Goal: Task Accomplishment & Management: Manage account settings

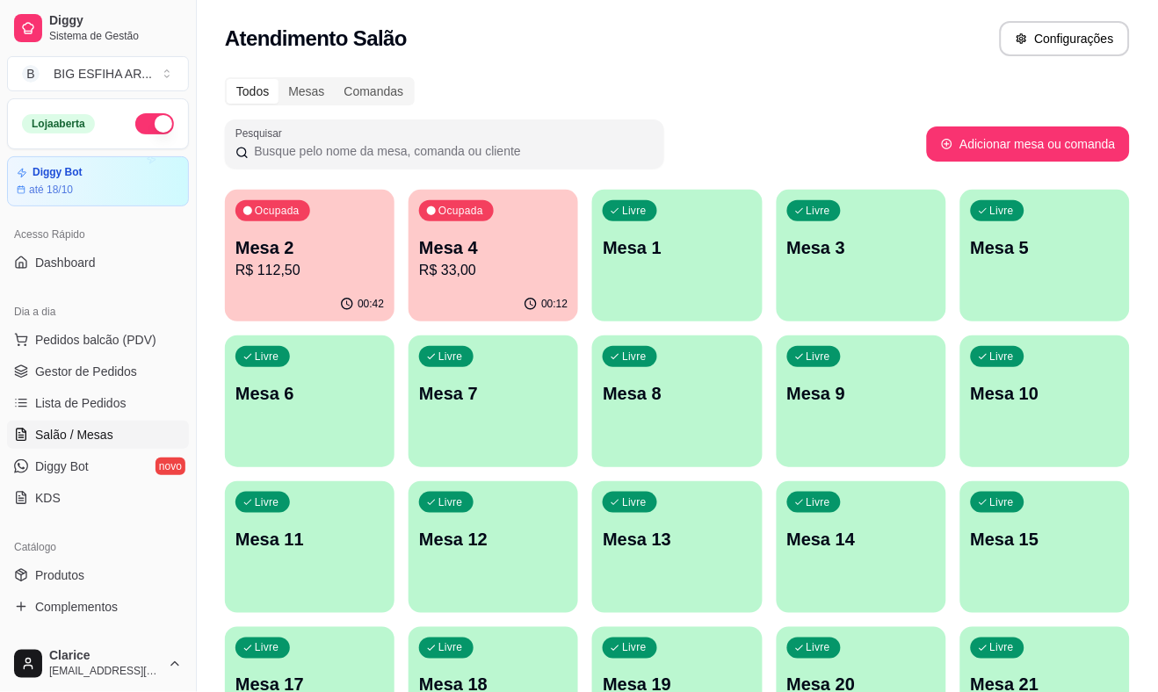
scroll to position [98, 0]
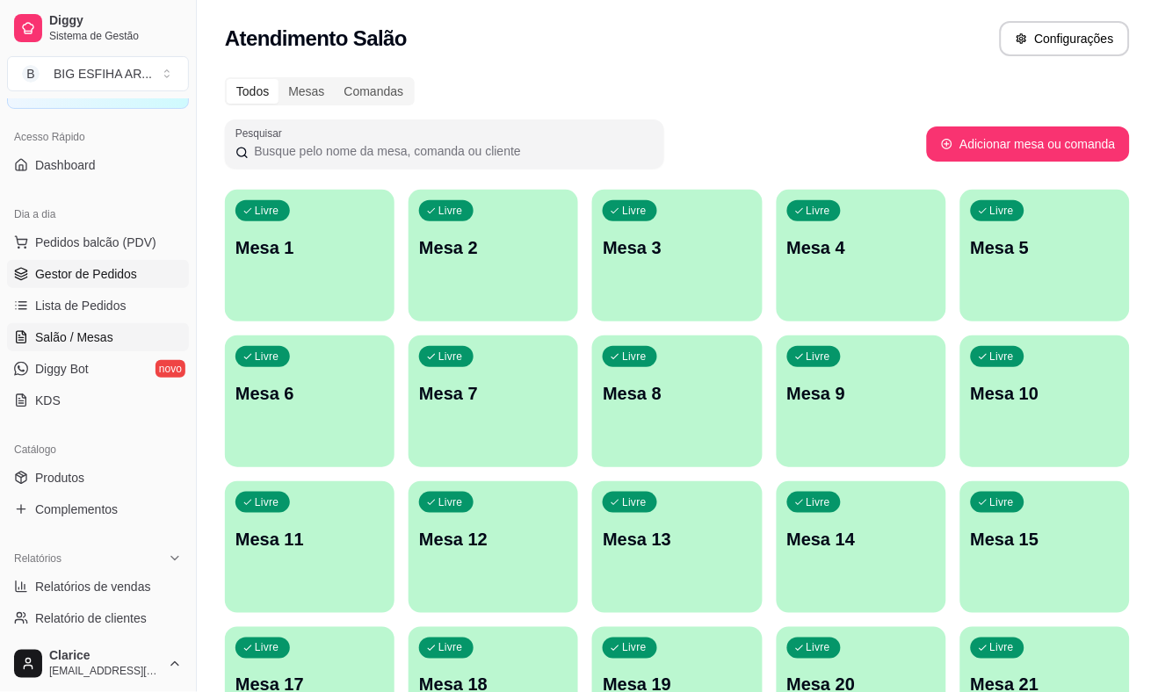
click at [92, 270] on span "Gestor de Pedidos" at bounding box center [86, 274] width 102 height 18
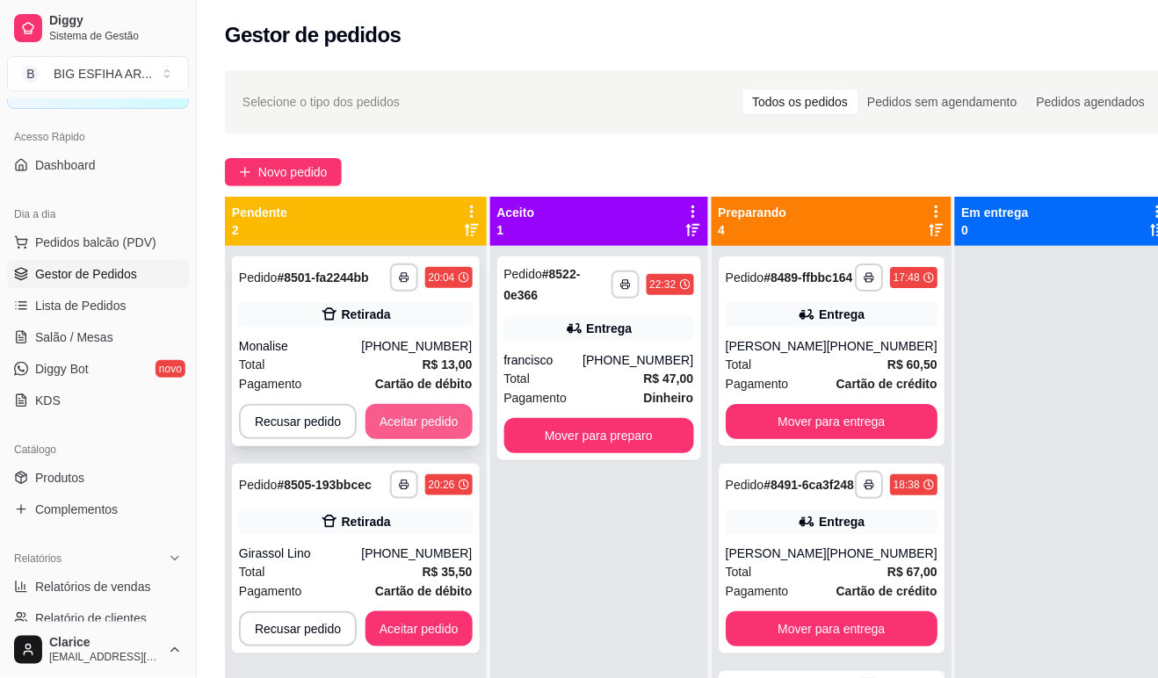
click at [415, 424] on button "Aceitar pedido" at bounding box center [419, 421] width 107 height 35
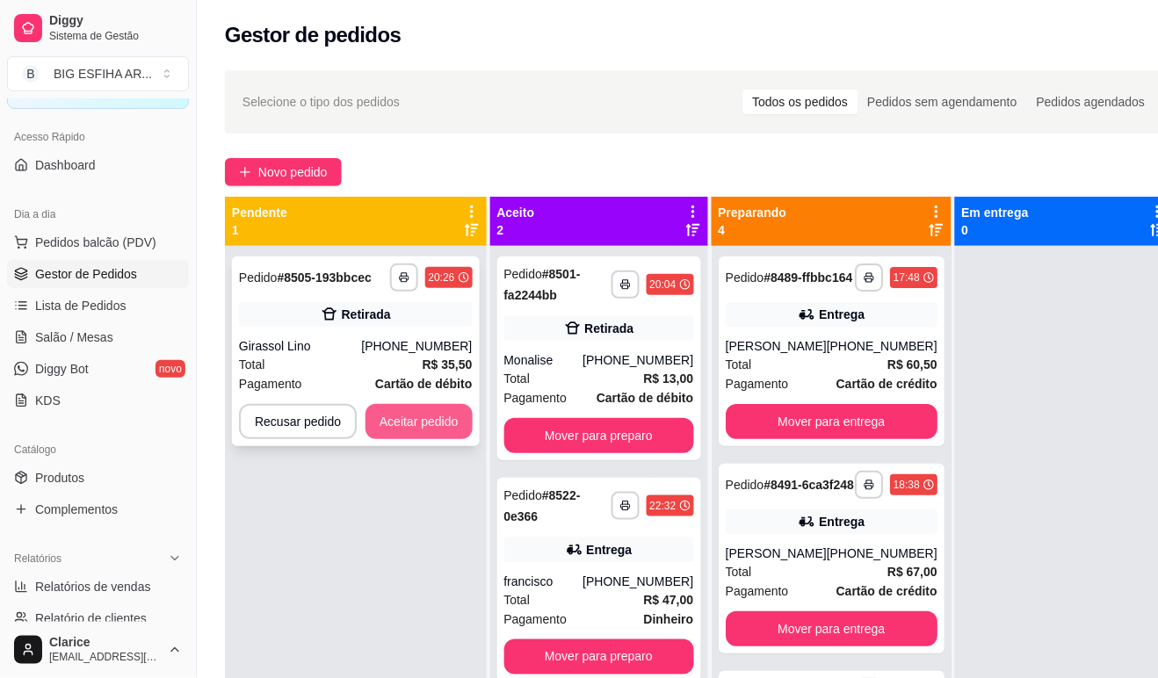
click at [416, 417] on button "Aceitar pedido" at bounding box center [419, 421] width 107 height 35
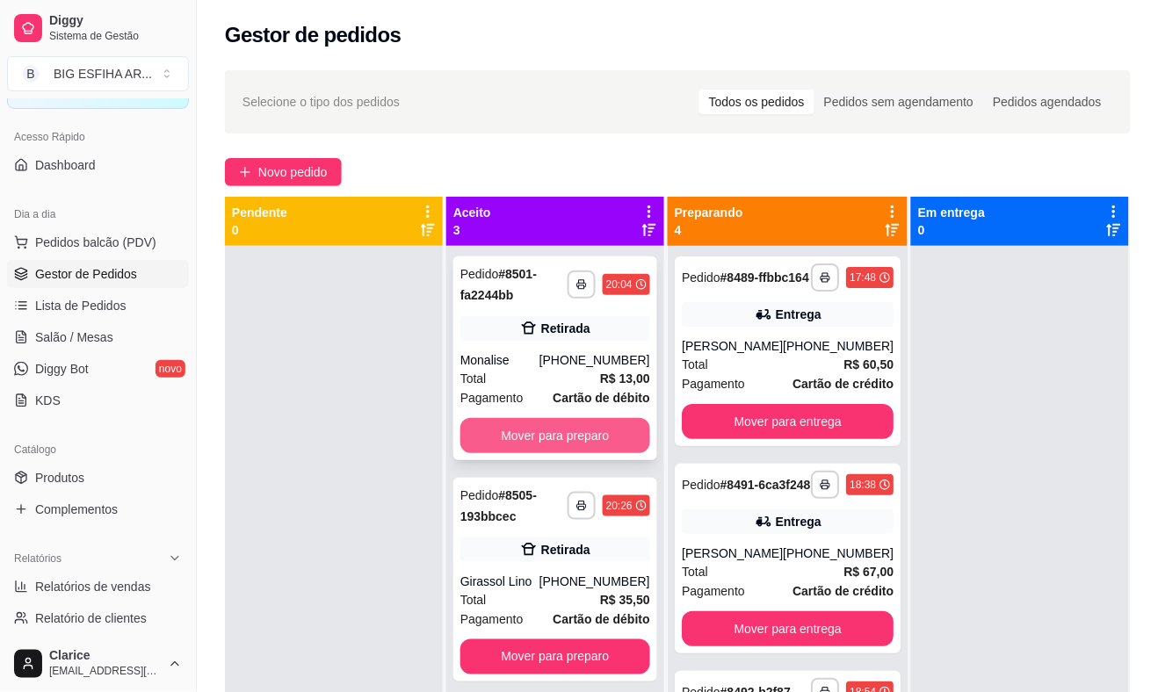
click at [589, 427] on button "Mover para preparo" at bounding box center [555, 435] width 190 height 35
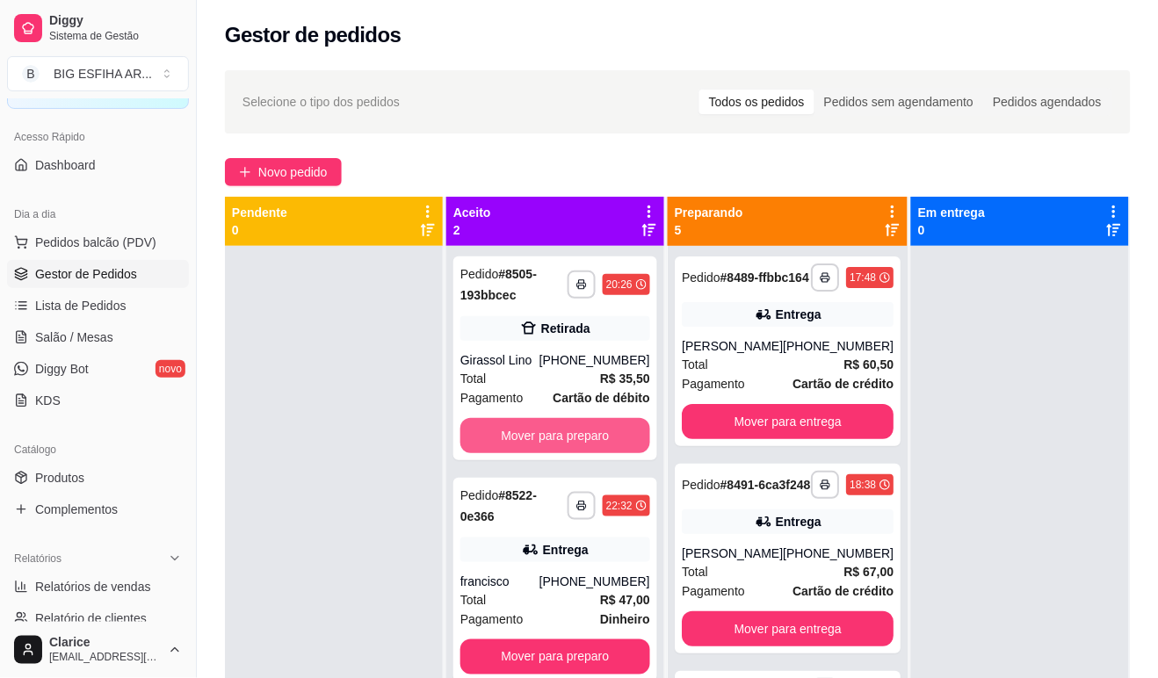
click at [589, 427] on button "Mover para preparo" at bounding box center [555, 435] width 190 height 35
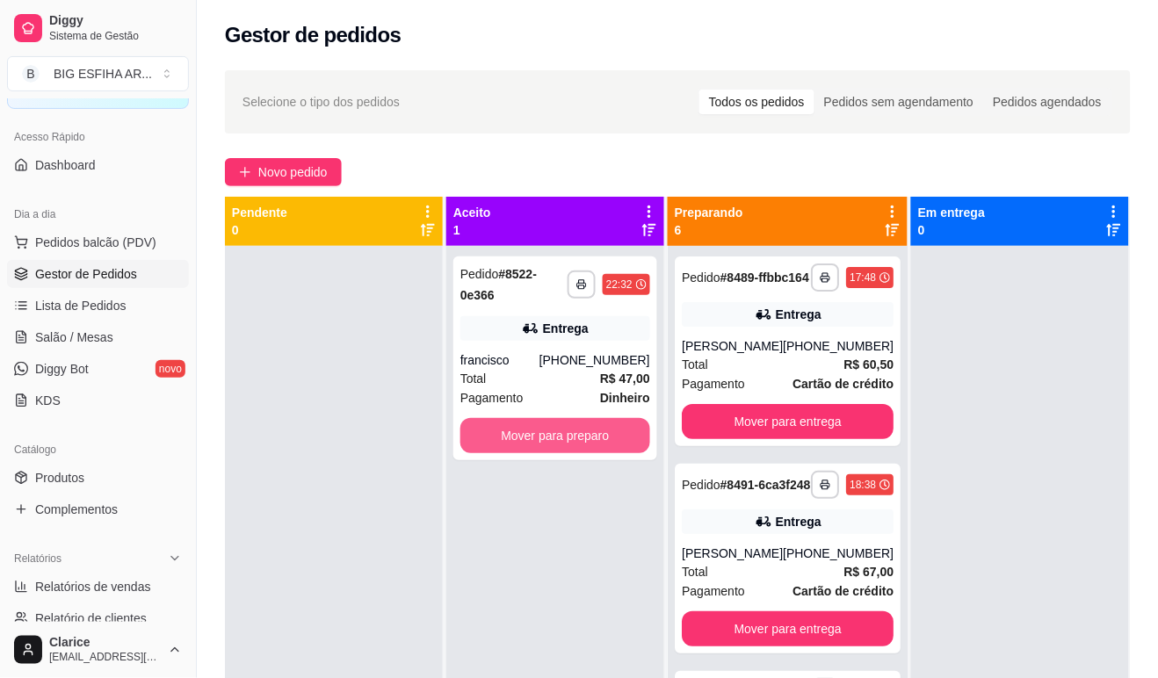
click at [589, 427] on button "Mover para preparo" at bounding box center [555, 435] width 190 height 35
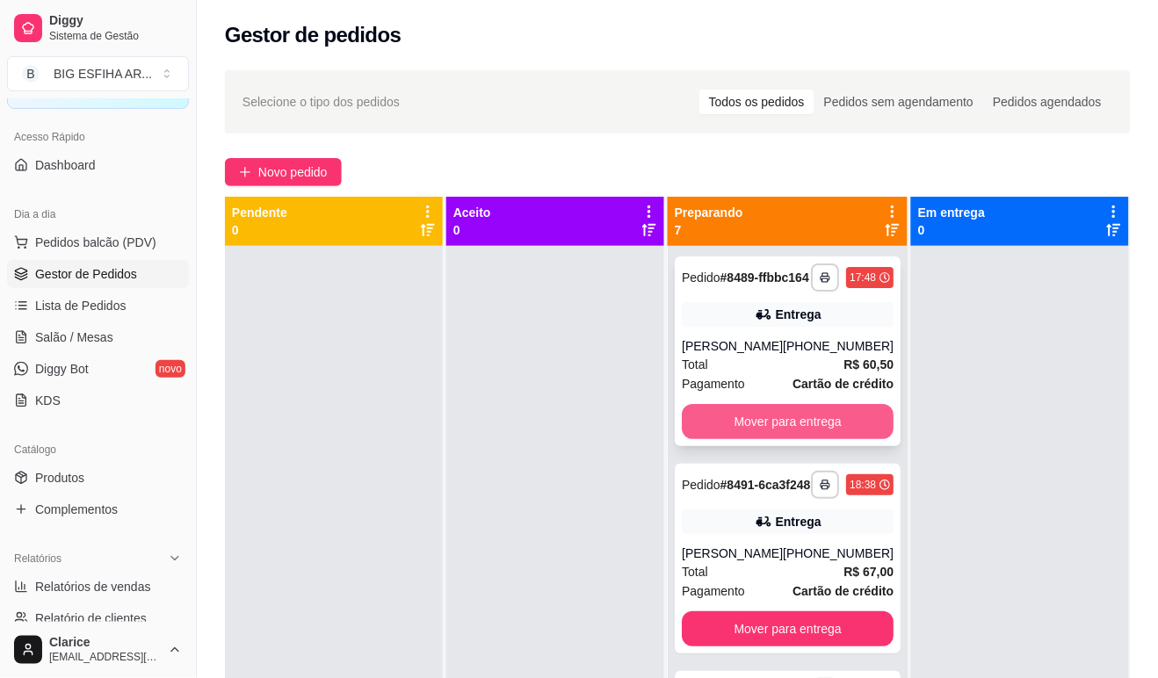
click at [742, 427] on button "Mover para entrega" at bounding box center [788, 421] width 212 height 35
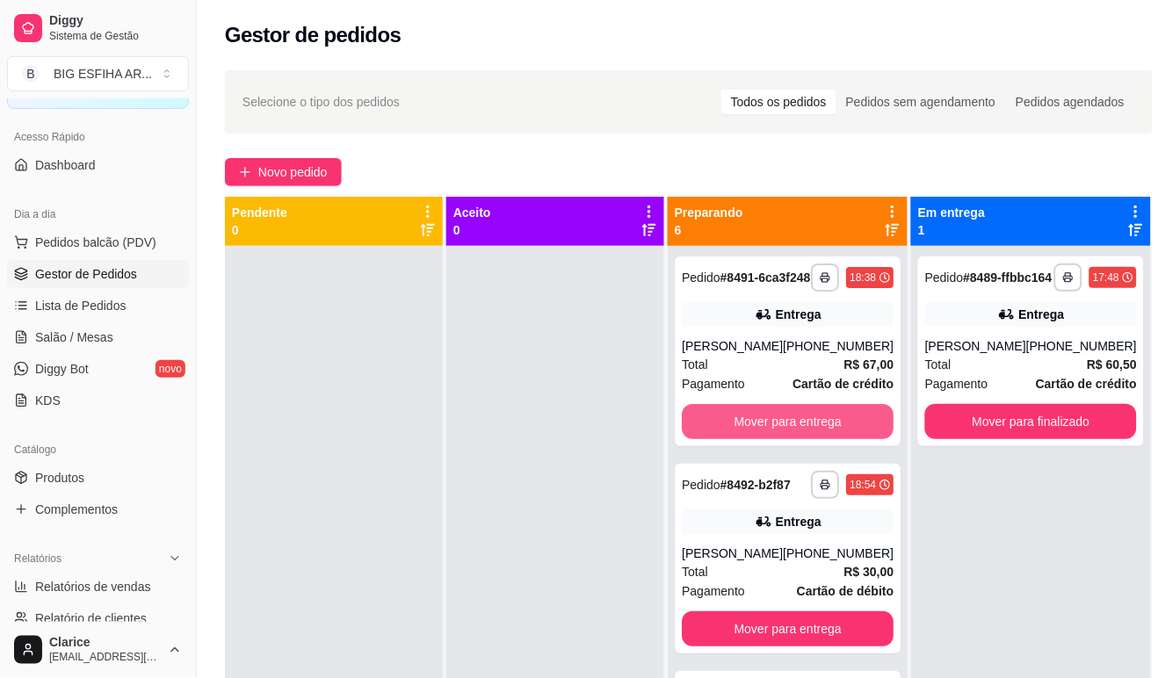
click at [742, 427] on button "Mover para entrega" at bounding box center [788, 421] width 212 height 35
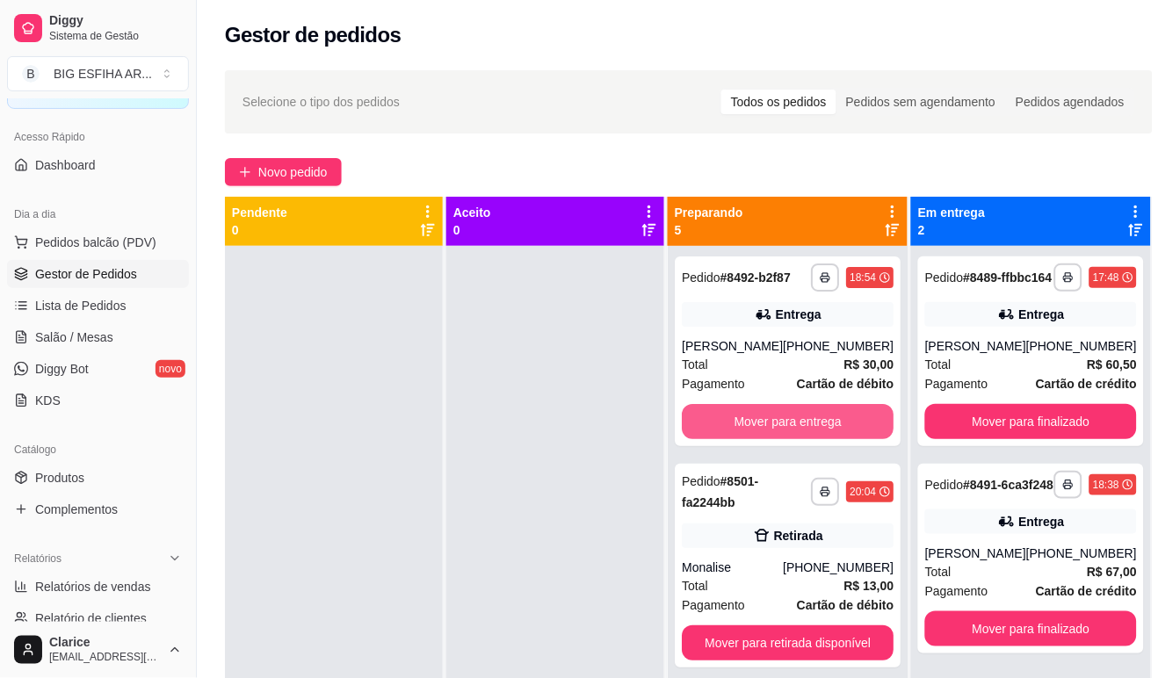
click at [742, 427] on button "Mover para entrega" at bounding box center [788, 421] width 212 height 35
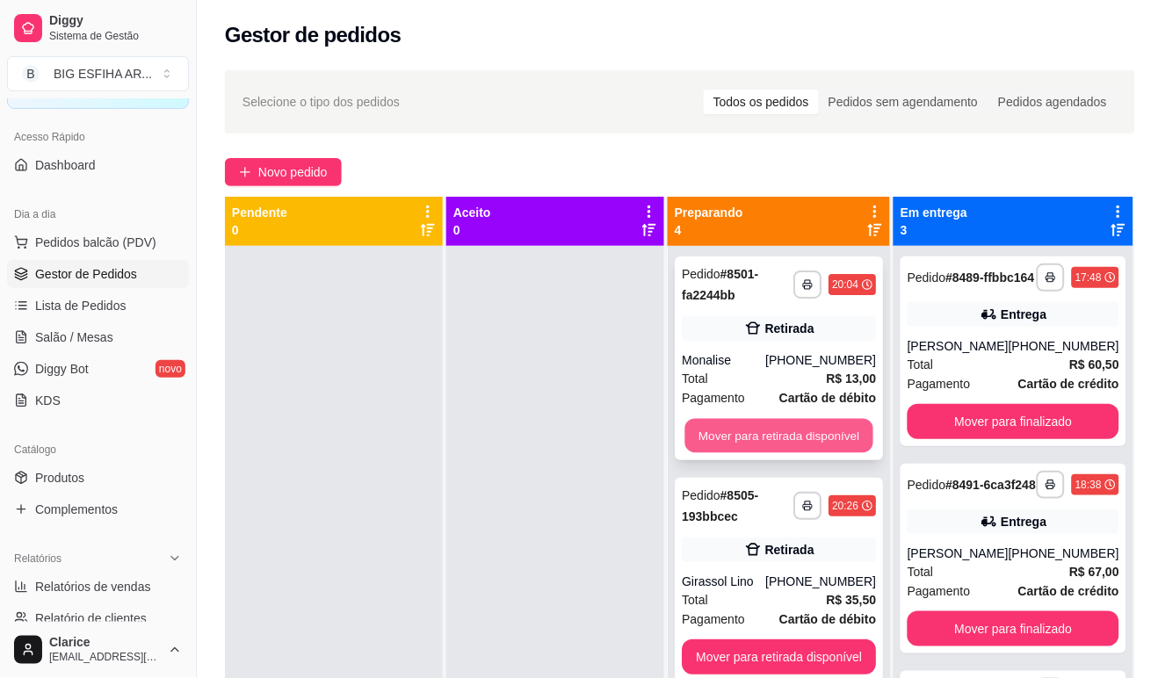
click at [743, 425] on button "Mover para retirada disponível" at bounding box center [778, 436] width 188 height 34
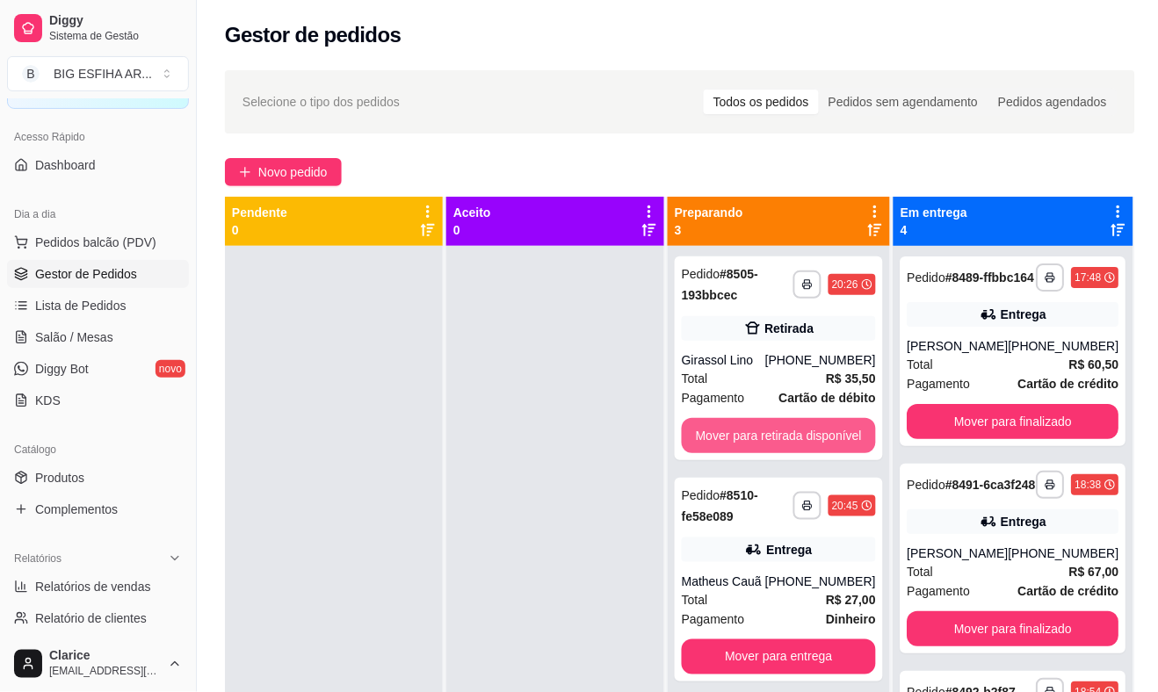
click at [743, 425] on button "Mover para retirada disponível" at bounding box center [779, 435] width 194 height 35
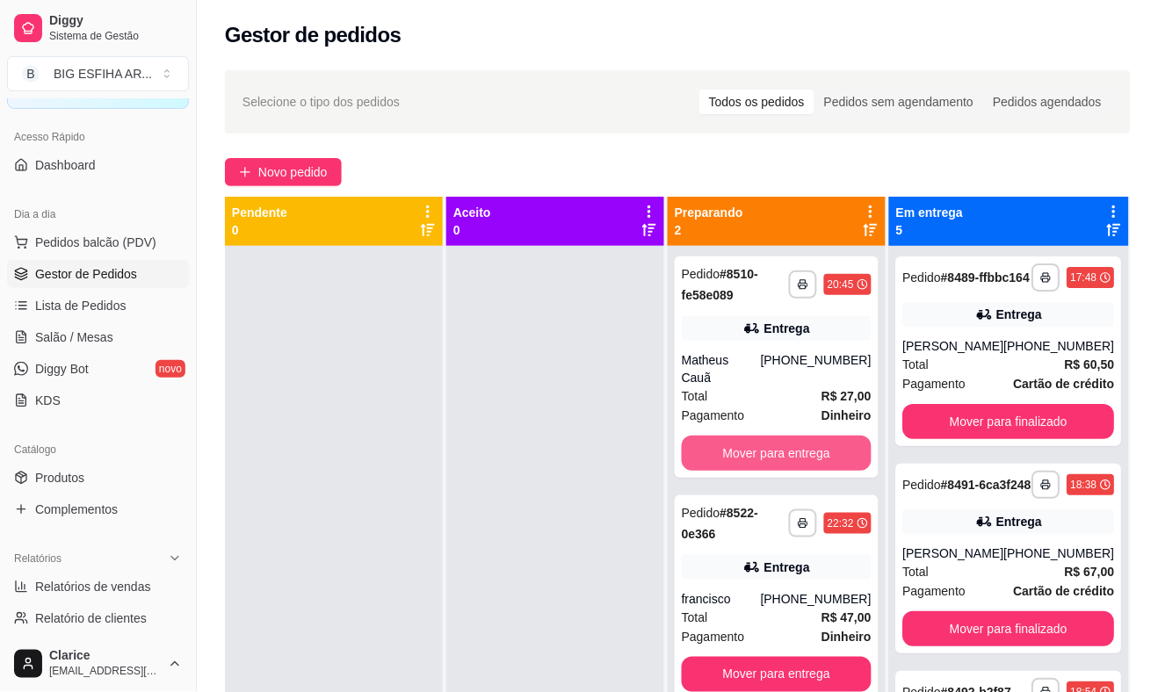
click at [743, 436] on button "Mover para entrega" at bounding box center [777, 453] width 190 height 35
click at [743, 436] on div "Mover para entrega" at bounding box center [777, 453] width 190 height 35
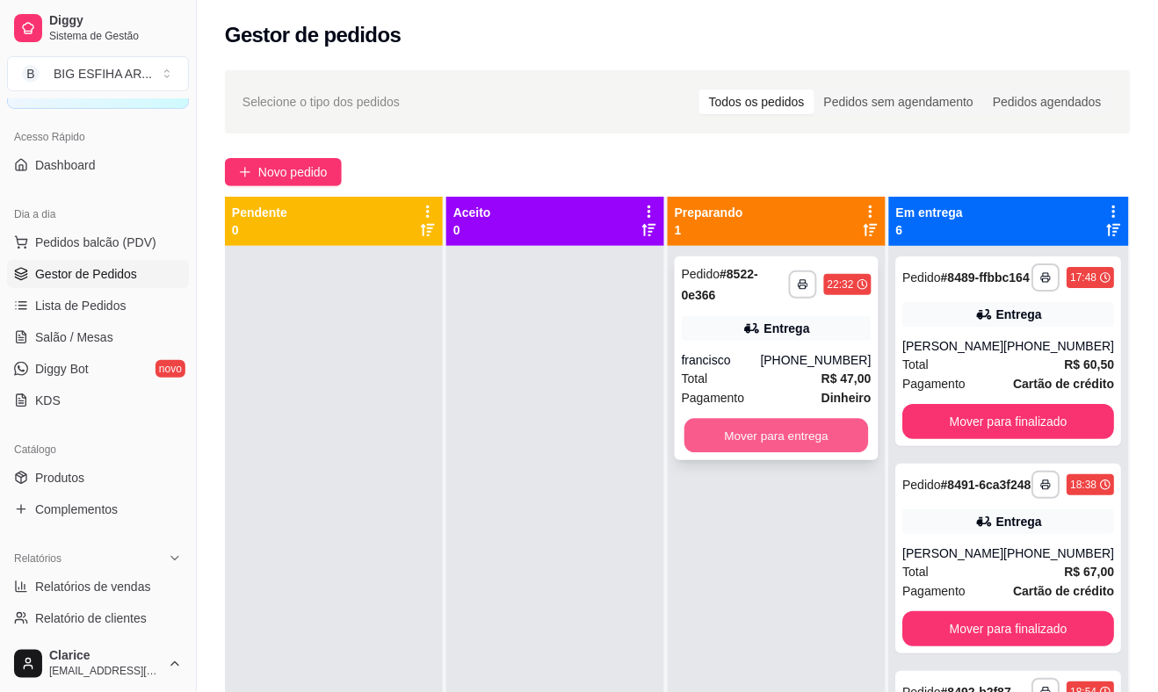
click at [818, 422] on button "Mover para entrega" at bounding box center [776, 436] width 185 height 34
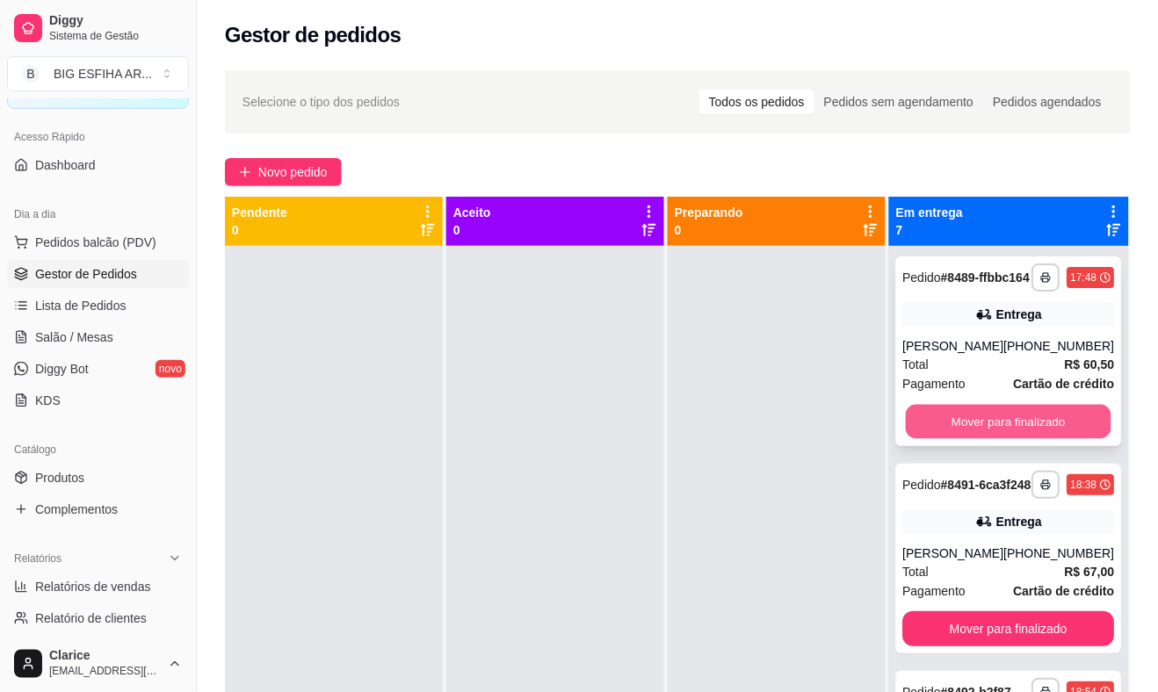
click at [950, 433] on button "Mover para finalizado" at bounding box center [1010, 422] width 206 height 34
click at [950, 432] on button "Mover para finalizado" at bounding box center [1010, 422] width 206 height 34
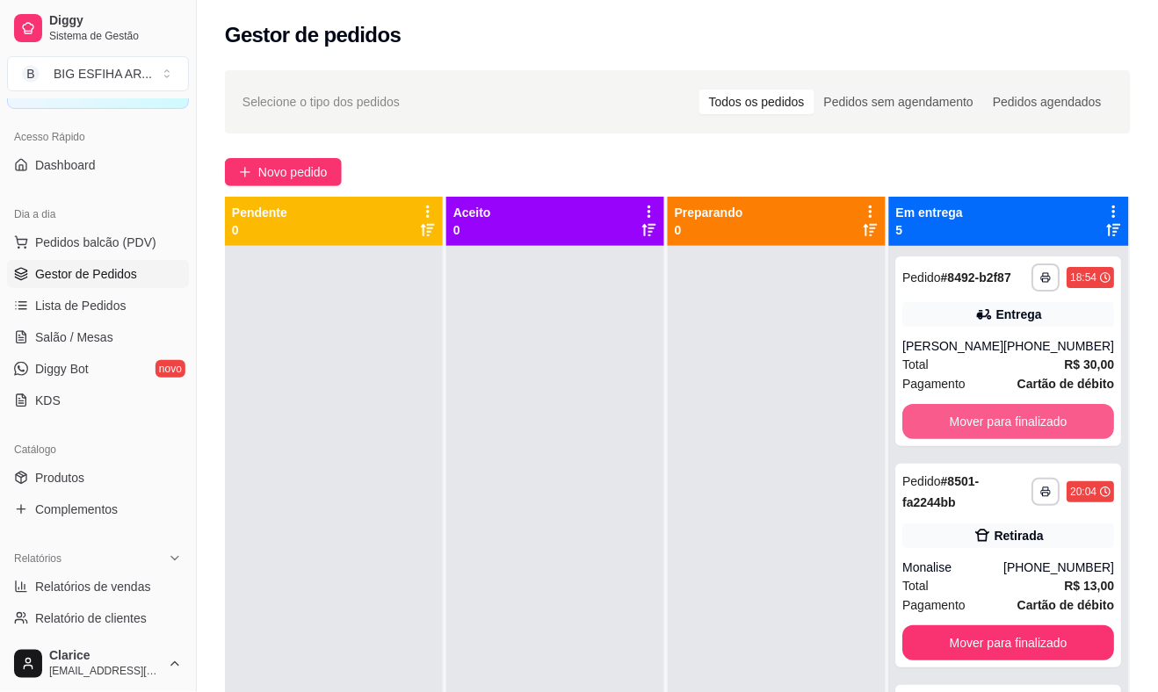
click at [950, 432] on button "Mover para finalizado" at bounding box center [1009, 421] width 212 height 35
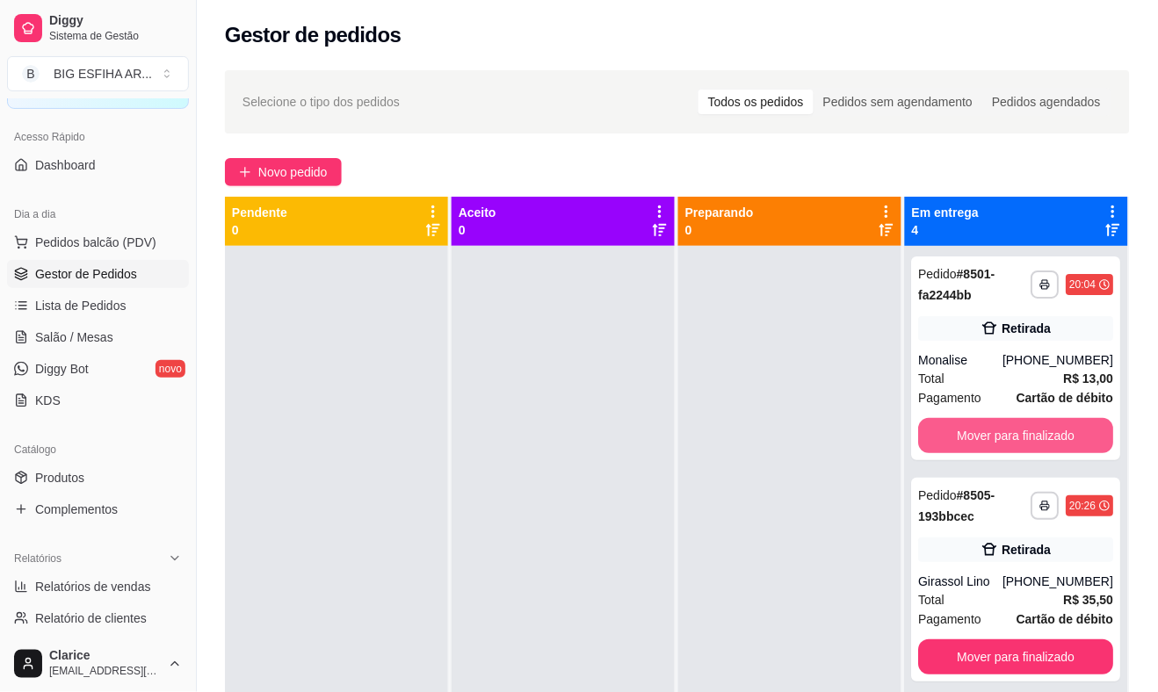
click at [950, 432] on button "Mover para finalizado" at bounding box center [1016, 435] width 195 height 35
click at [950, 431] on button "Mover para finalizado" at bounding box center [1016, 435] width 195 height 35
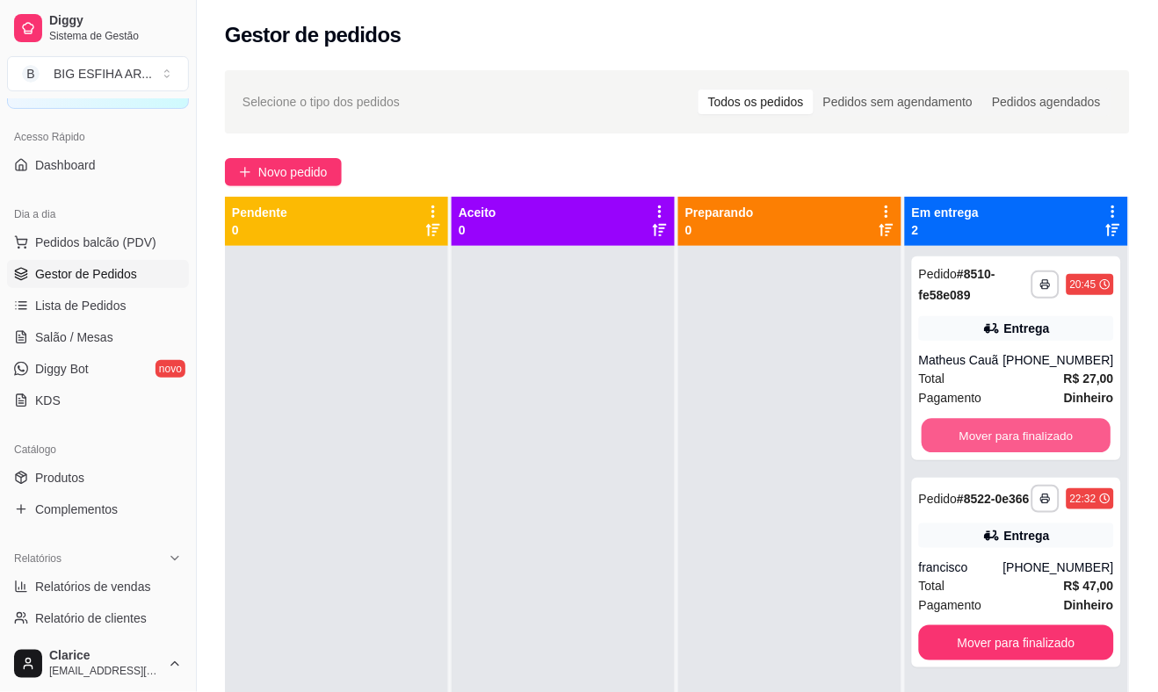
click at [950, 431] on button "Mover para finalizado" at bounding box center [1016, 436] width 189 height 34
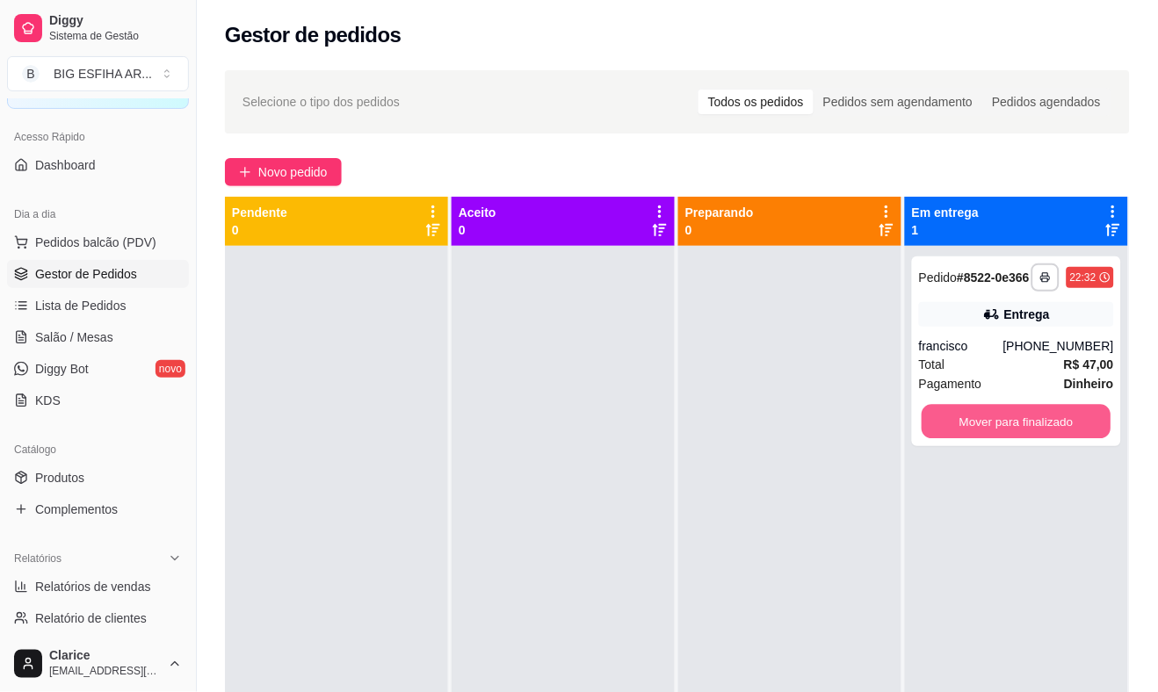
click at [949, 426] on button "Mover para finalizado" at bounding box center [1016, 422] width 189 height 34
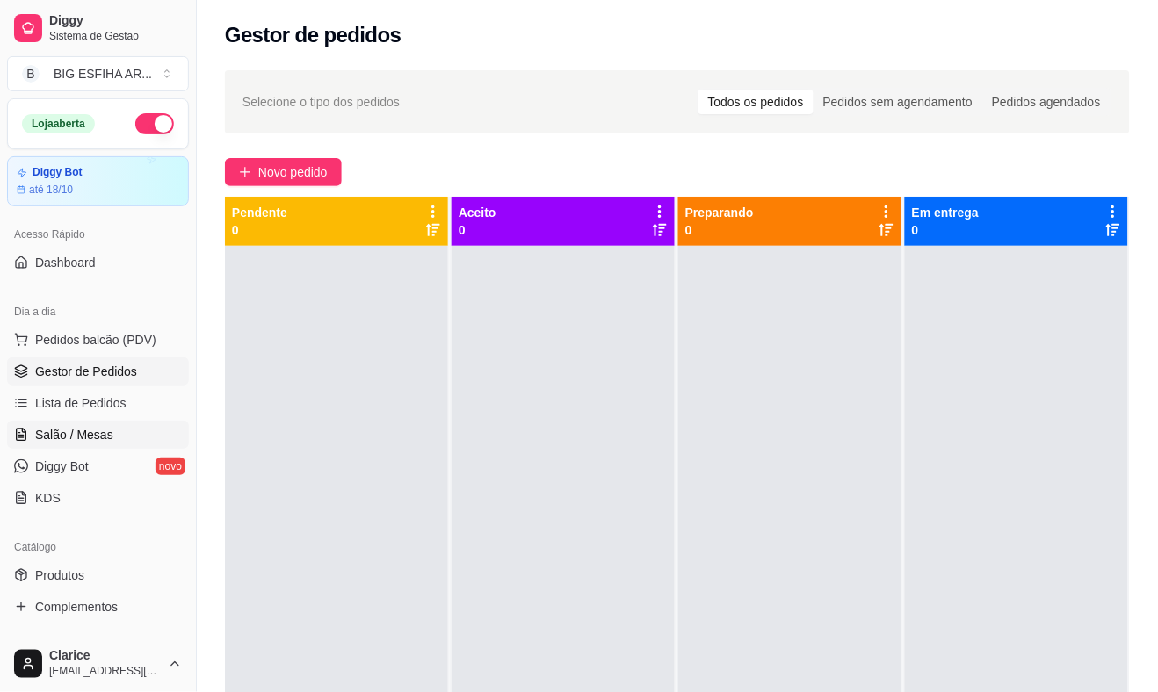
click at [97, 433] on span "Salão / Mesas" at bounding box center [74, 435] width 78 height 18
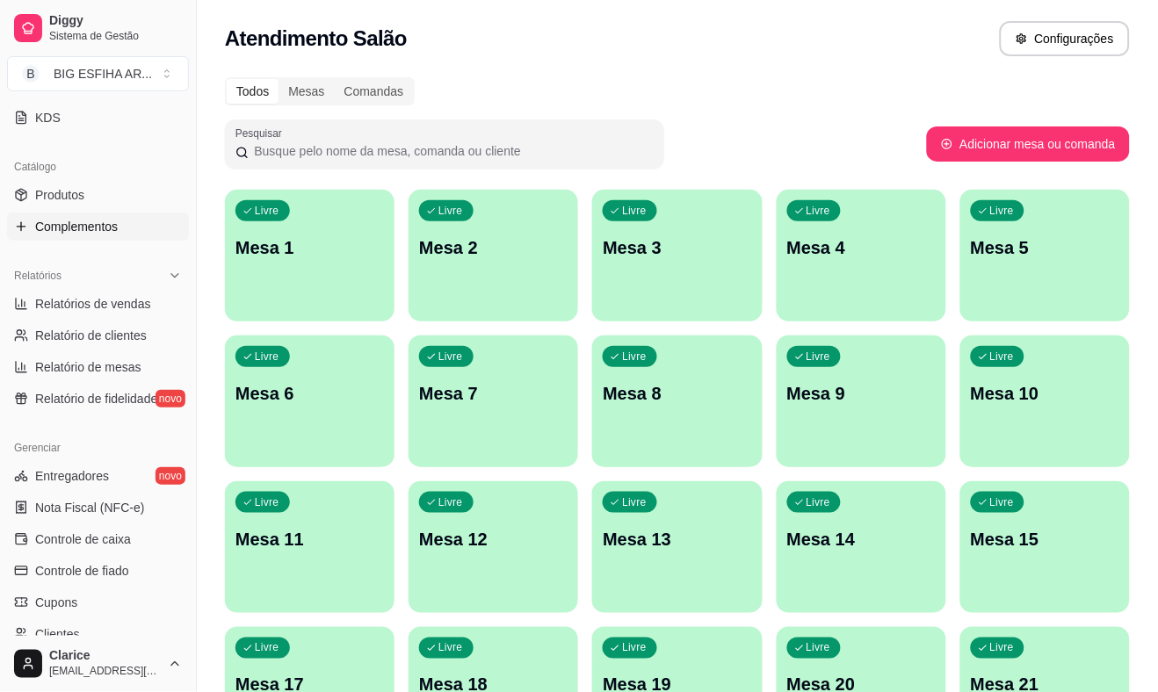
scroll to position [390, 0]
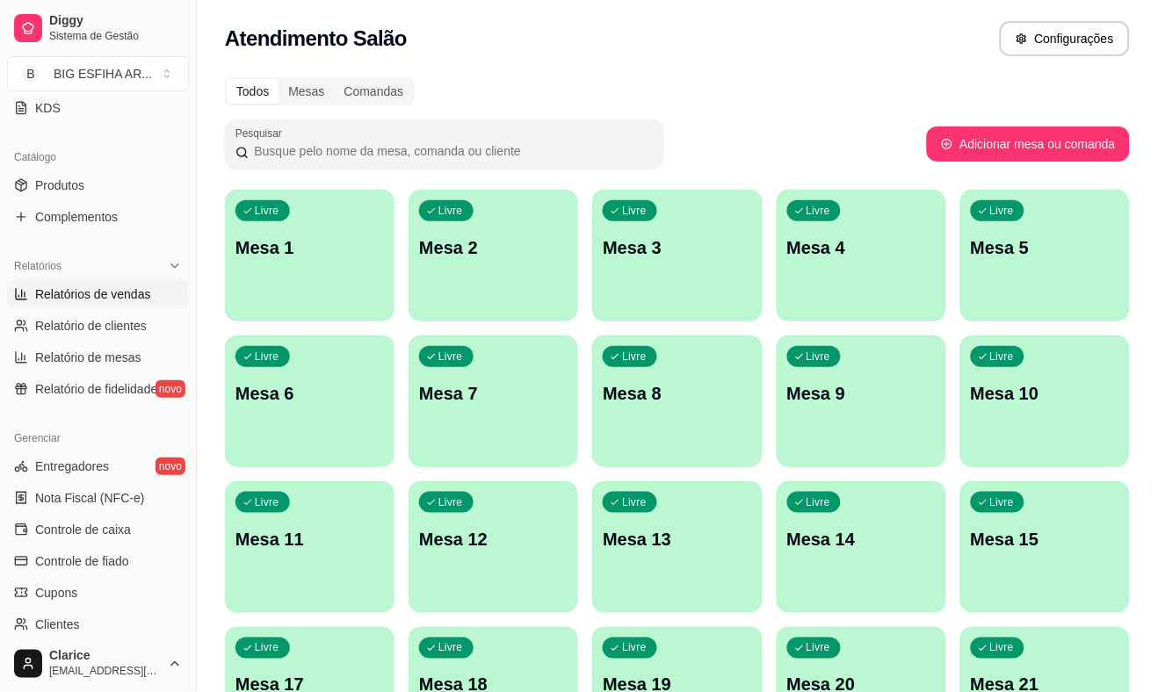
click at [83, 301] on span "Relatórios de vendas" at bounding box center [93, 295] width 116 height 18
select select "ALL"
select select "0"
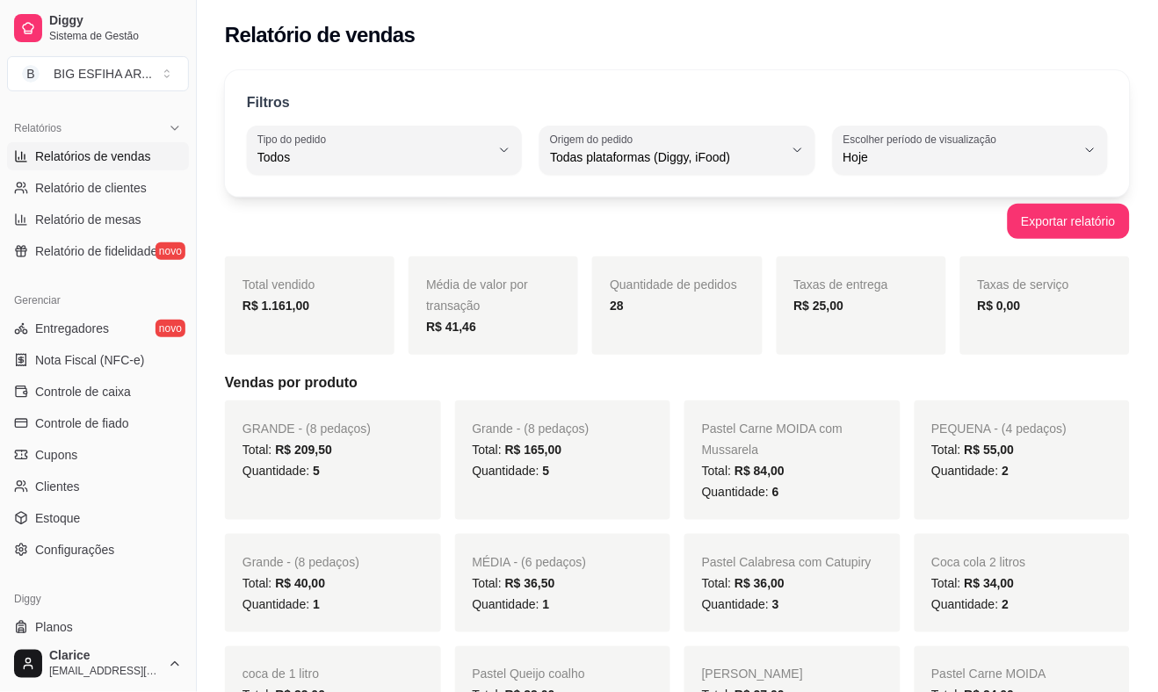
scroll to position [571, 0]
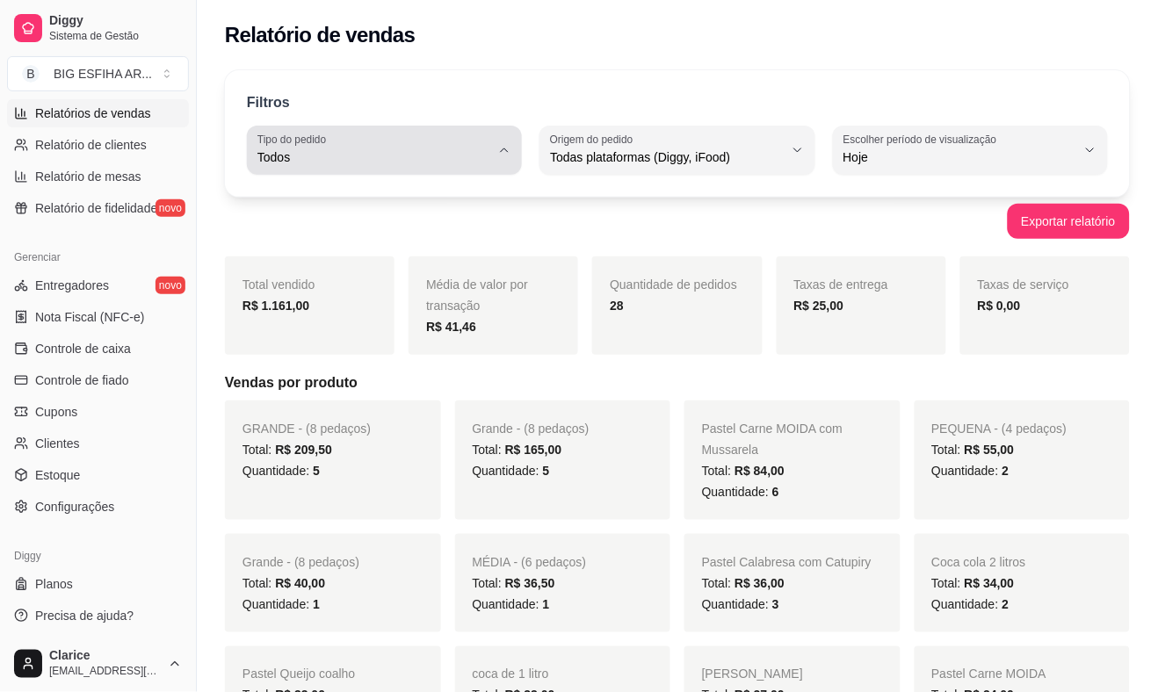
click at [499, 141] on button "Tipo do pedido Todos" at bounding box center [384, 150] width 275 height 49
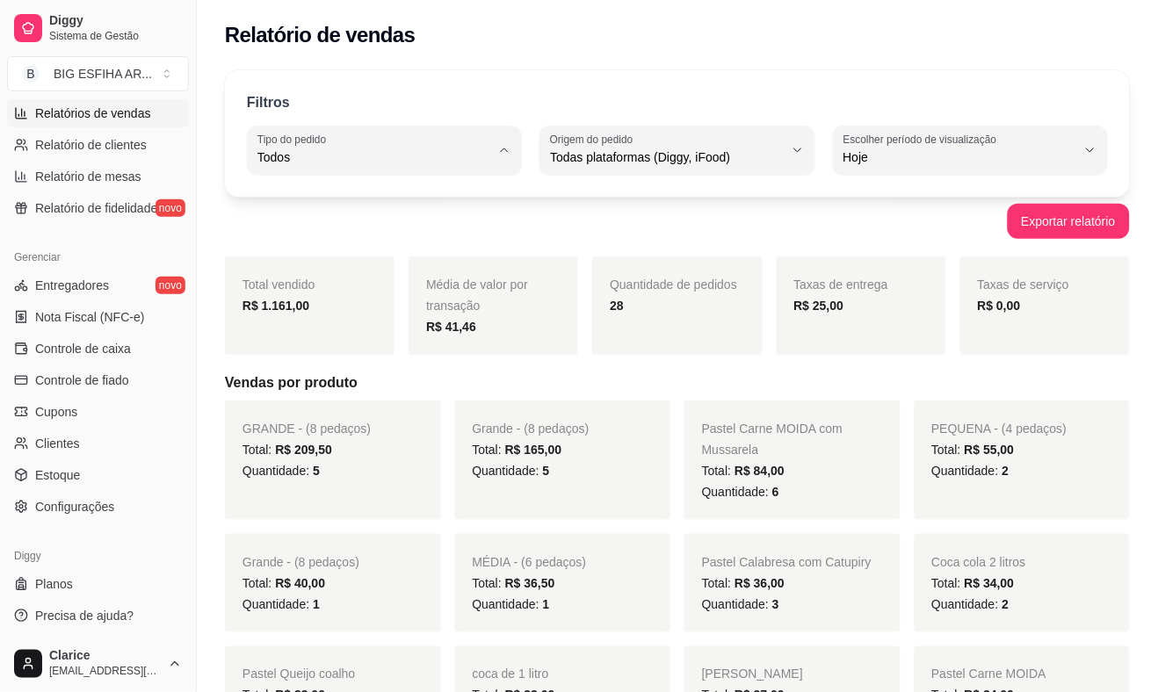
click at [411, 232] on span "Entrega" at bounding box center [376, 228] width 221 height 17
type input "DELIVERY"
select select "DELIVERY"
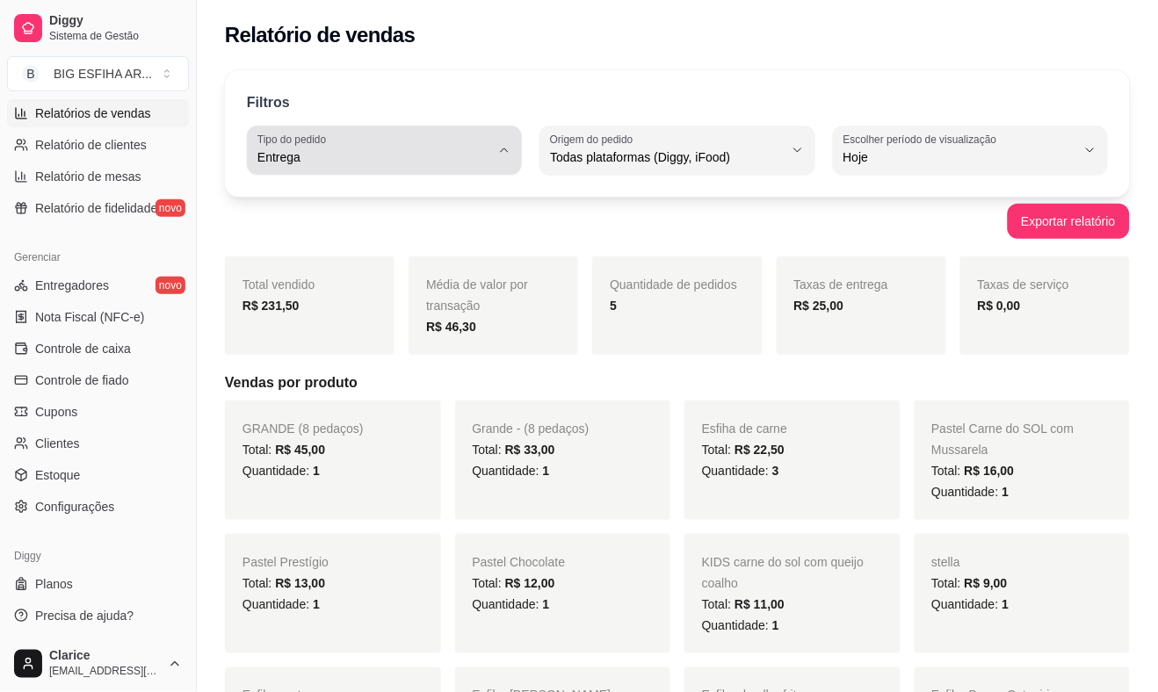
click at [505, 147] on icon "button" at bounding box center [504, 150] width 14 height 14
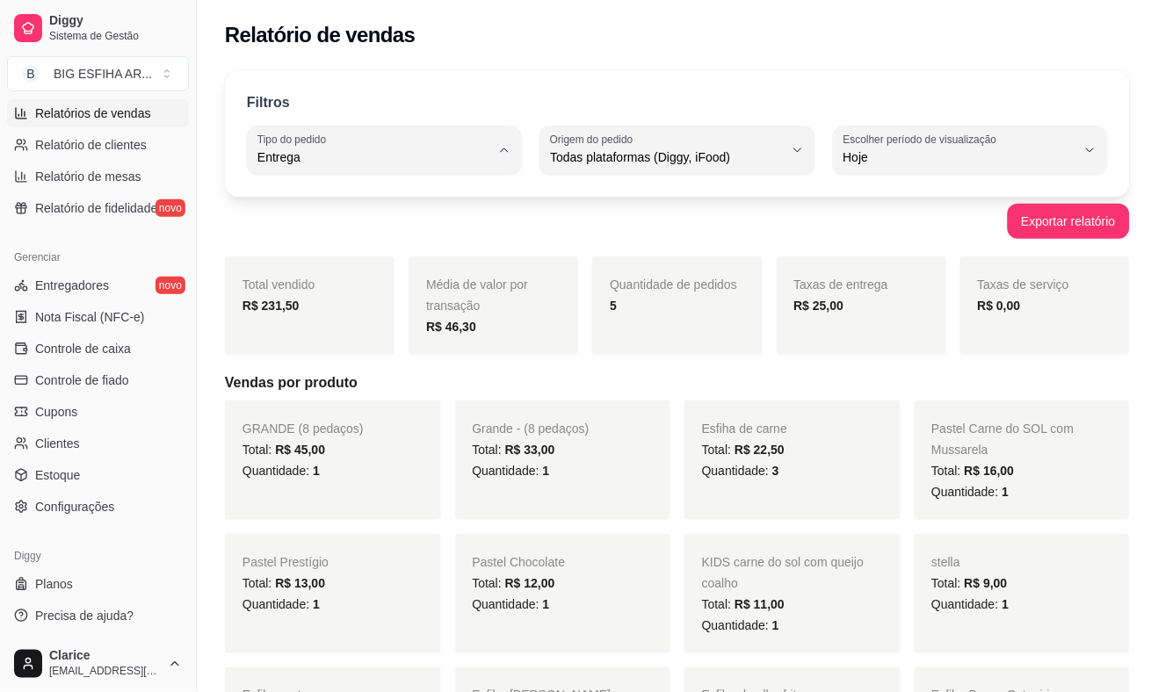
click at [381, 198] on span "Todos" at bounding box center [376, 199] width 221 height 17
type input "ALL"
select select "ALL"
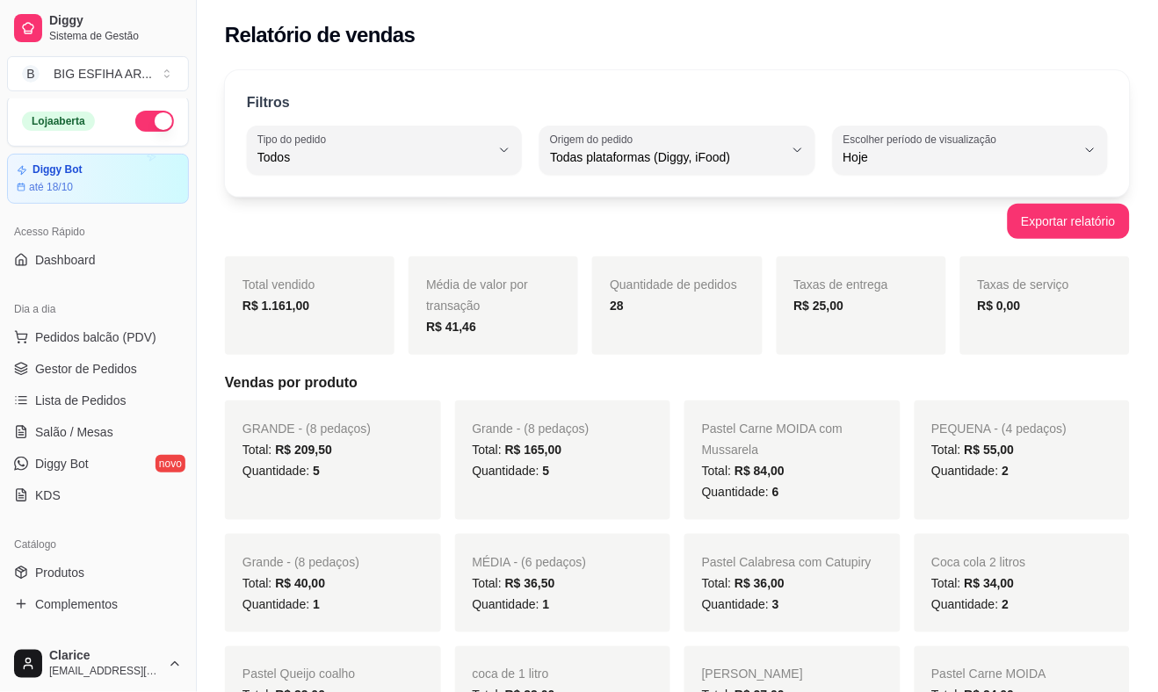
scroll to position [0, 0]
click at [85, 435] on span "Salão / Mesas" at bounding box center [74, 435] width 78 height 18
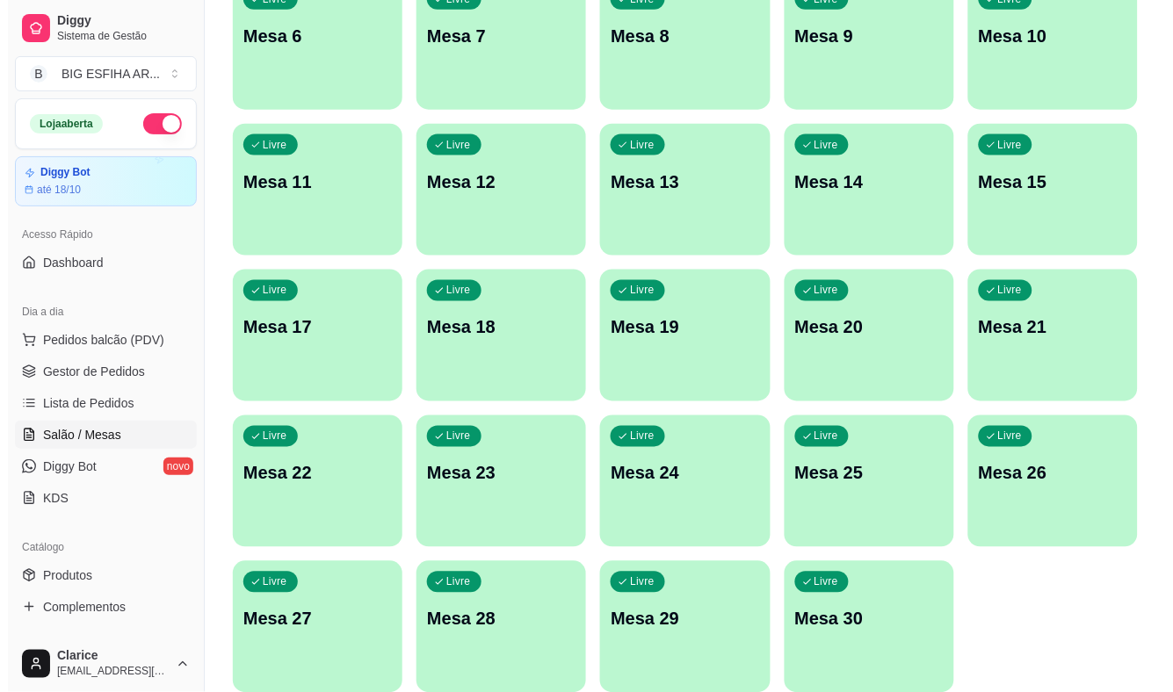
scroll to position [428, 0]
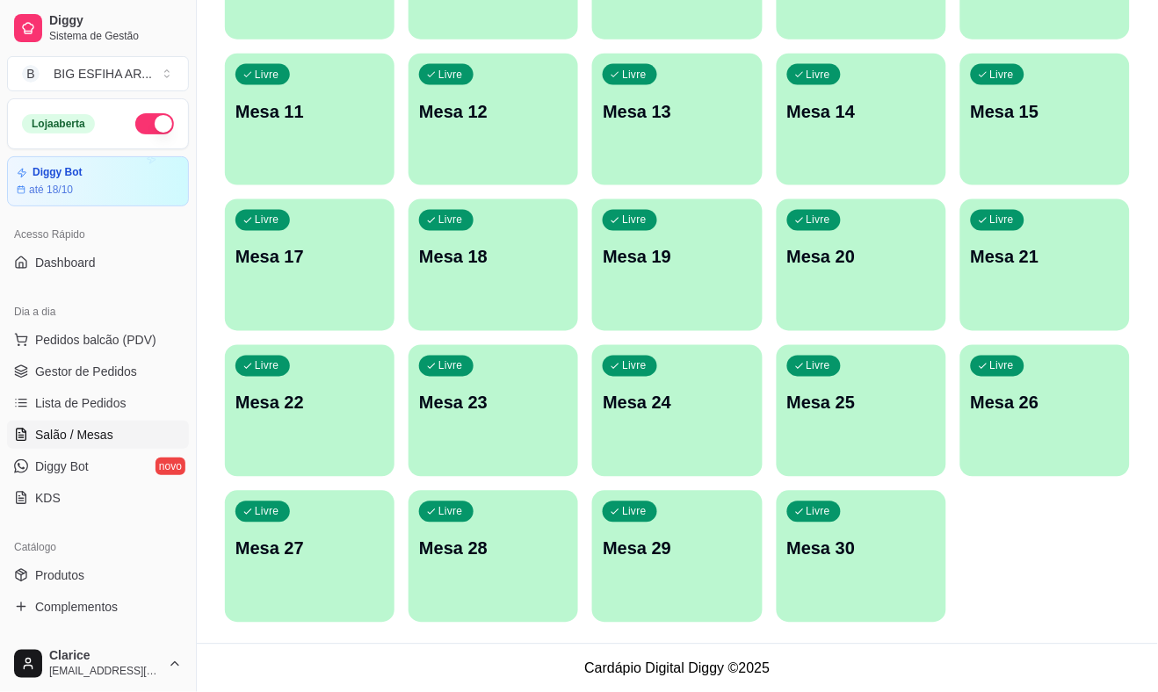
click at [315, 550] on p "Mesa 27" at bounding box center [309, 549] width 148 height 25
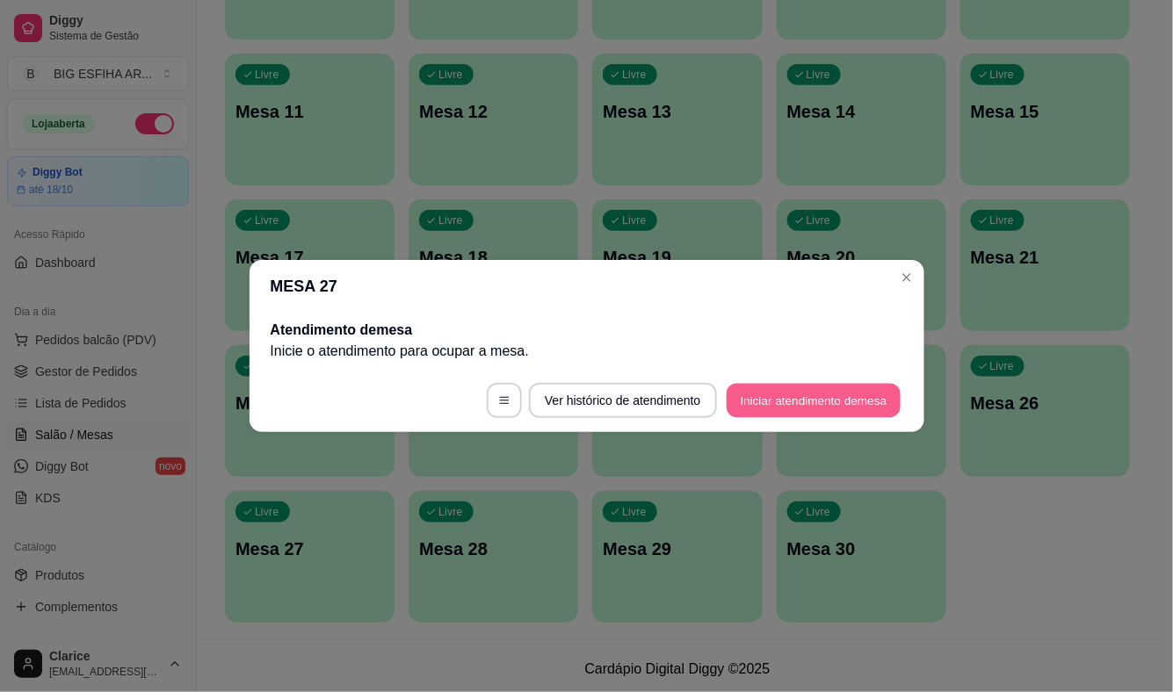
click at [822, 406] on button "Iniciar atendimento de mesa" at bounding box center [814, 401] width 174 height 34
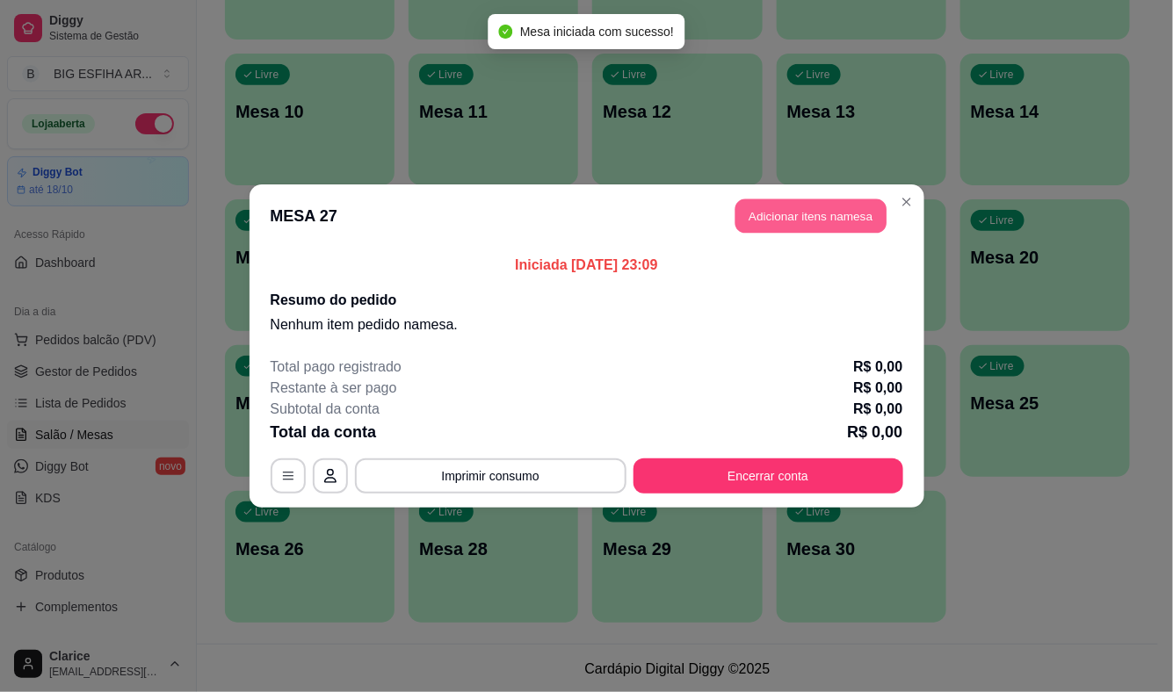
click at [771, 214] on button "Adicionar itens na mesa" at bounding box center [810, 216] width 151 height 34
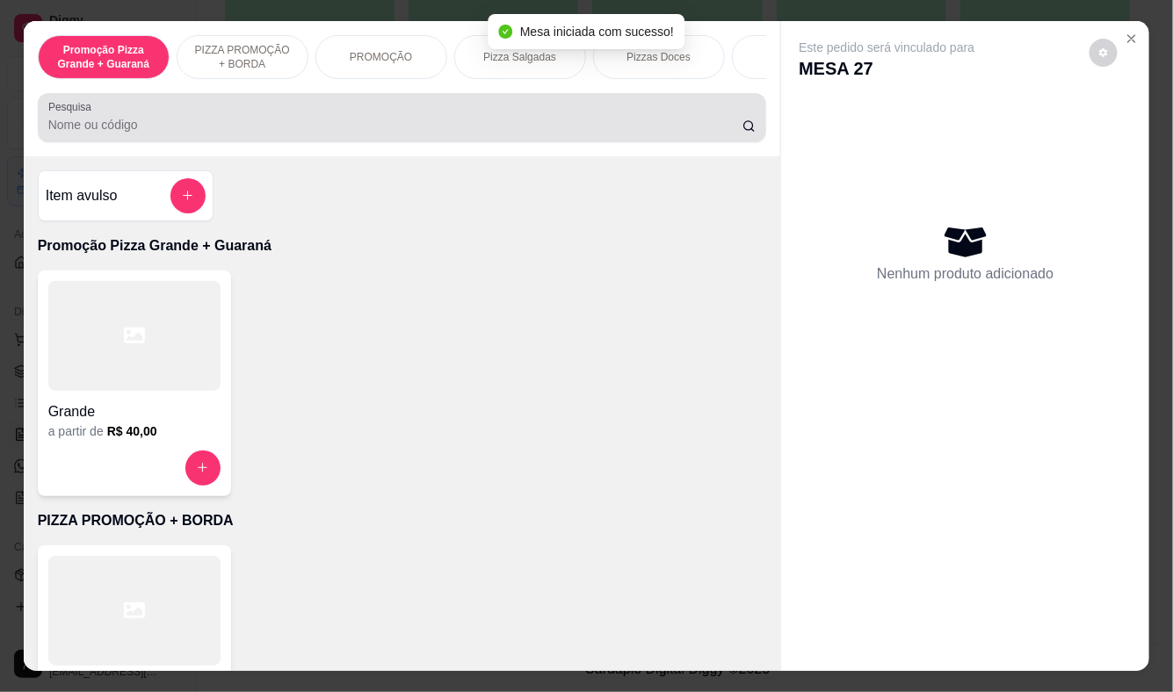
click at [277, 130] on input "Pesquisa" at bounding box center [395, 125] width 694 height 18
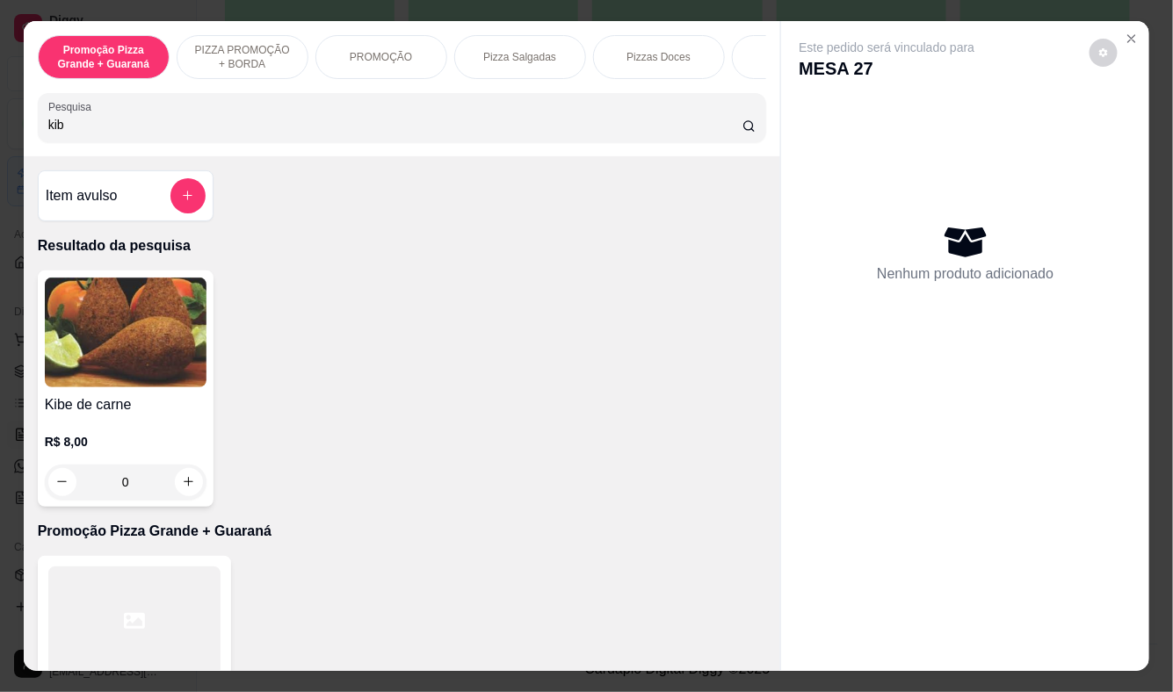
type input "kib"
click at [125, 451] on p "R$ 8,00" at bounding box center [126, 442] width 162 height 18
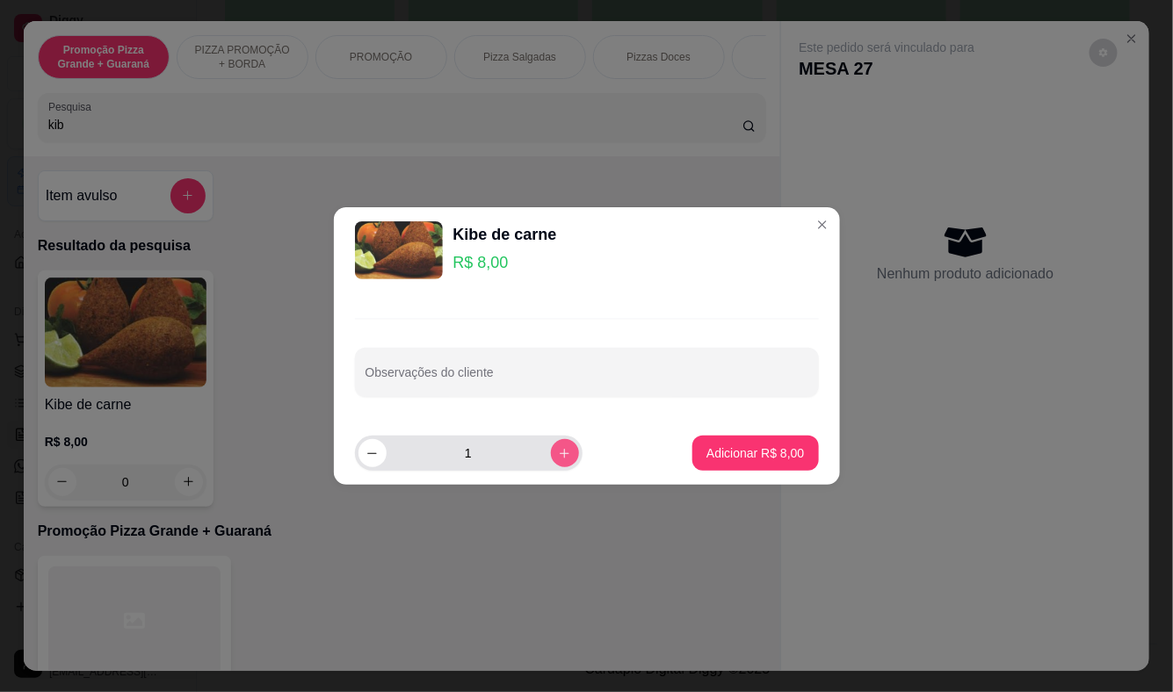
click at [564, 453] on button "increase-product-quantity" at bounding box center [565, 453] width 28 height 28
type input "2"
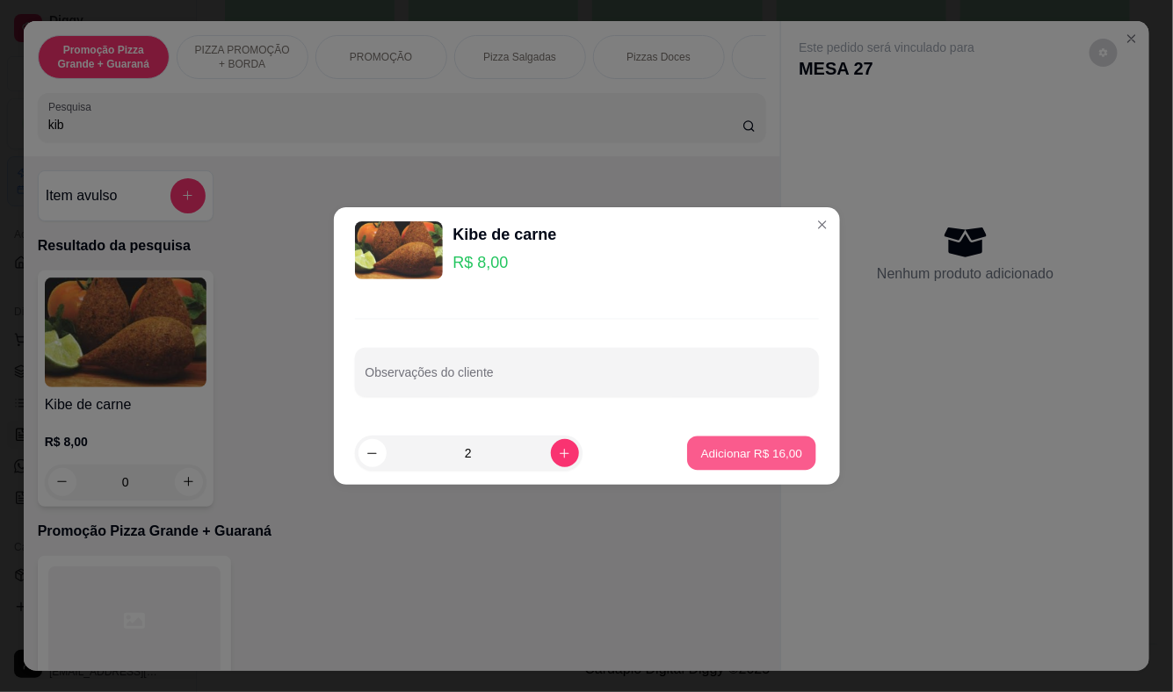
click at [720, 453] on p "Adicionar R$ 16,00" at bounding box center [752, 453] width 102 height 17
type input "2"
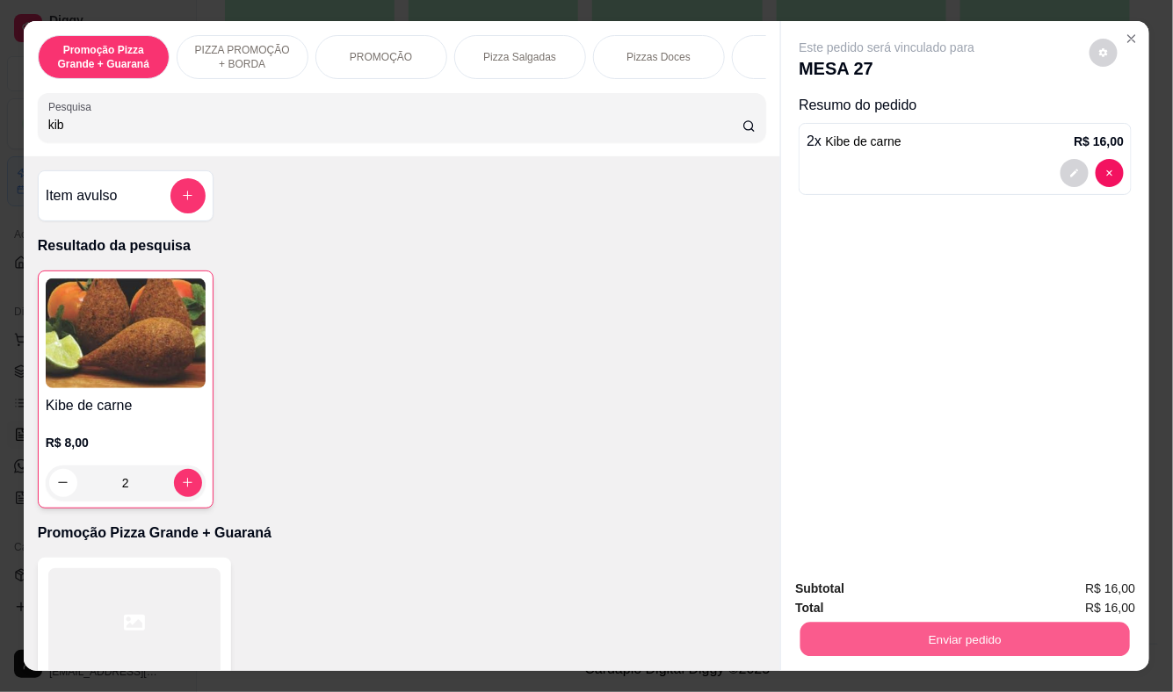
click at [898, 640] on button "Enviar pedido" at bounding box center [964, 640] width 329 height 34
click at [929, 593] on button "Registrar cliente" at bounding box center [972, 591] width 112 height 33
click at [995, 631] on button "Enviar pedido" at bounding box center [964, 640] width 329 height 34
click at [1088, 577] on button "Enviar pedido" at bounding box center [1089, 591] width 97 height 33
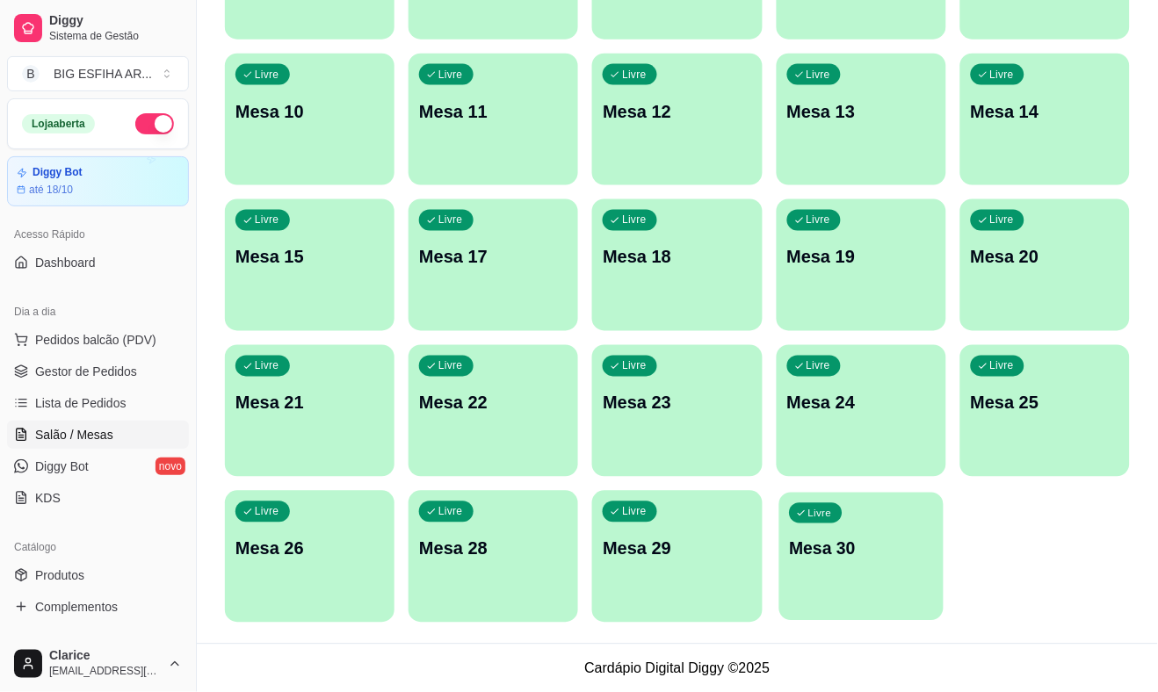
click at [803, 543] on p "Mesa 30" at bounding box center [861, 550] width 144 height 24
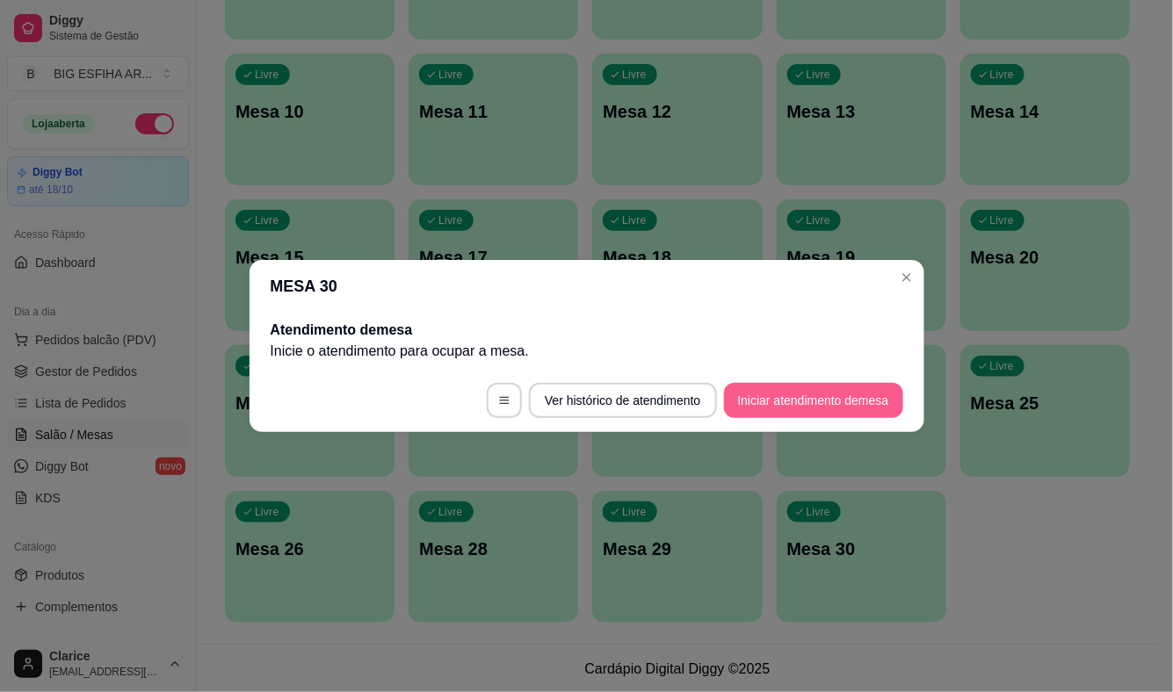
click at [857, 390] on button "Iniciar atendimento de mesa" at bounding box center [813, 400] width 179 height 35
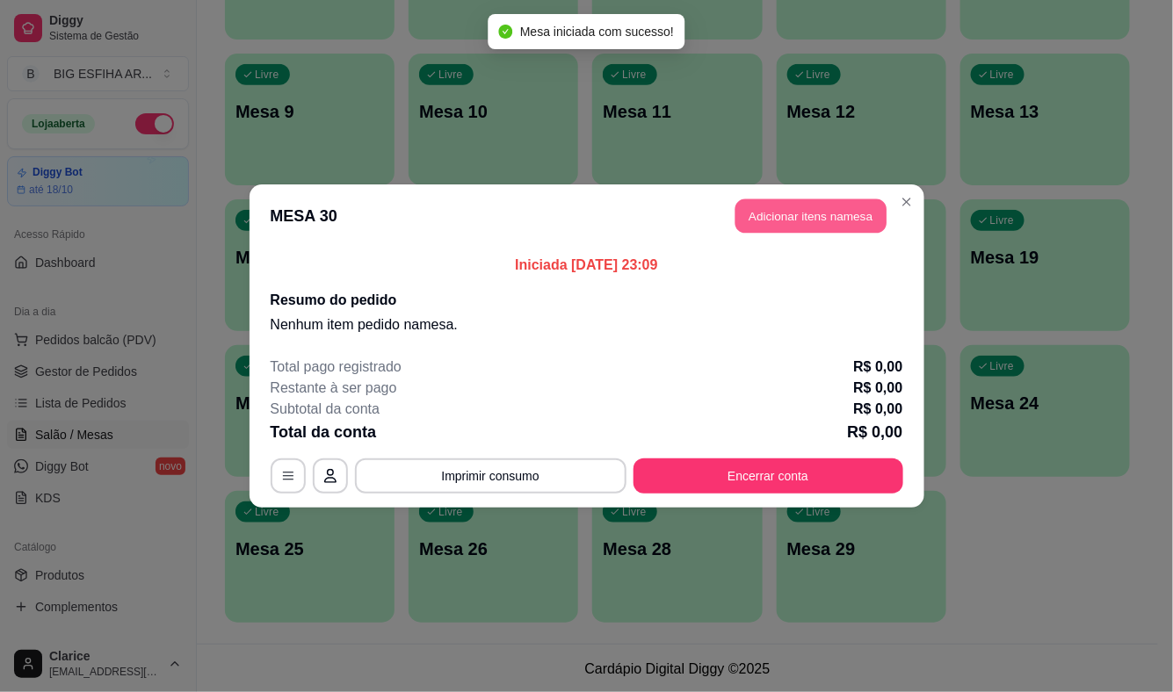
click at [854, 208] on button "Adicionar itens na mesa" at bounding box center [810, 216] width 151 height 34
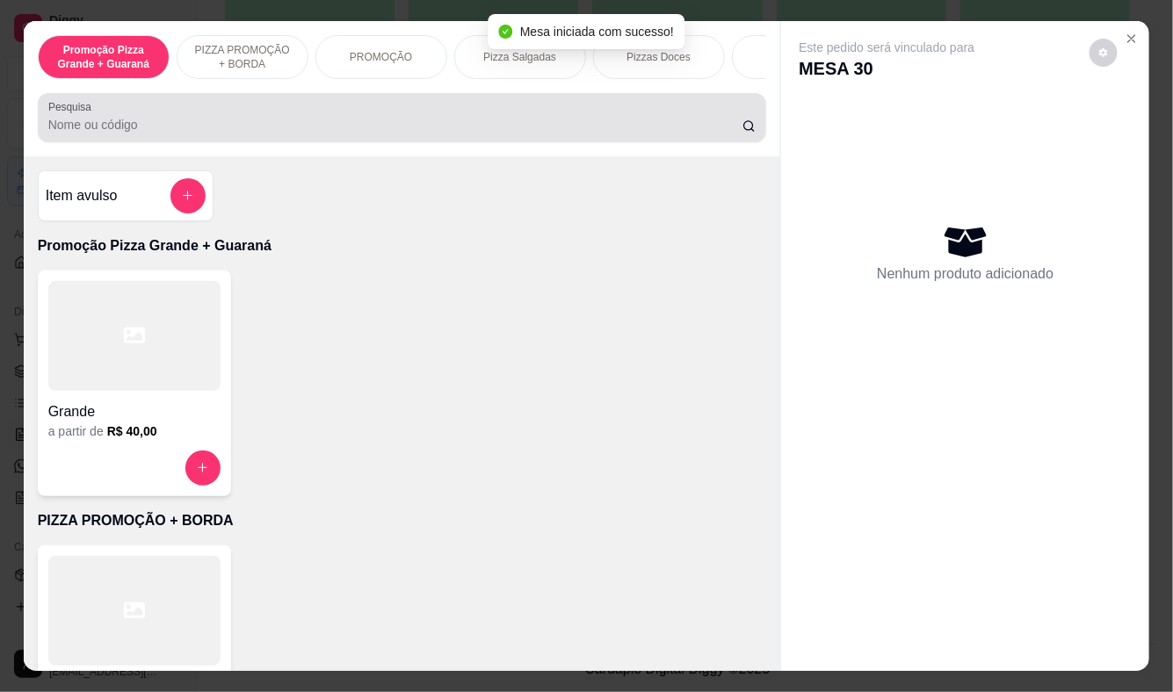
click at [196, 129] on input "Pesquisa" at bounding box center [395, 125] width 694 height 18
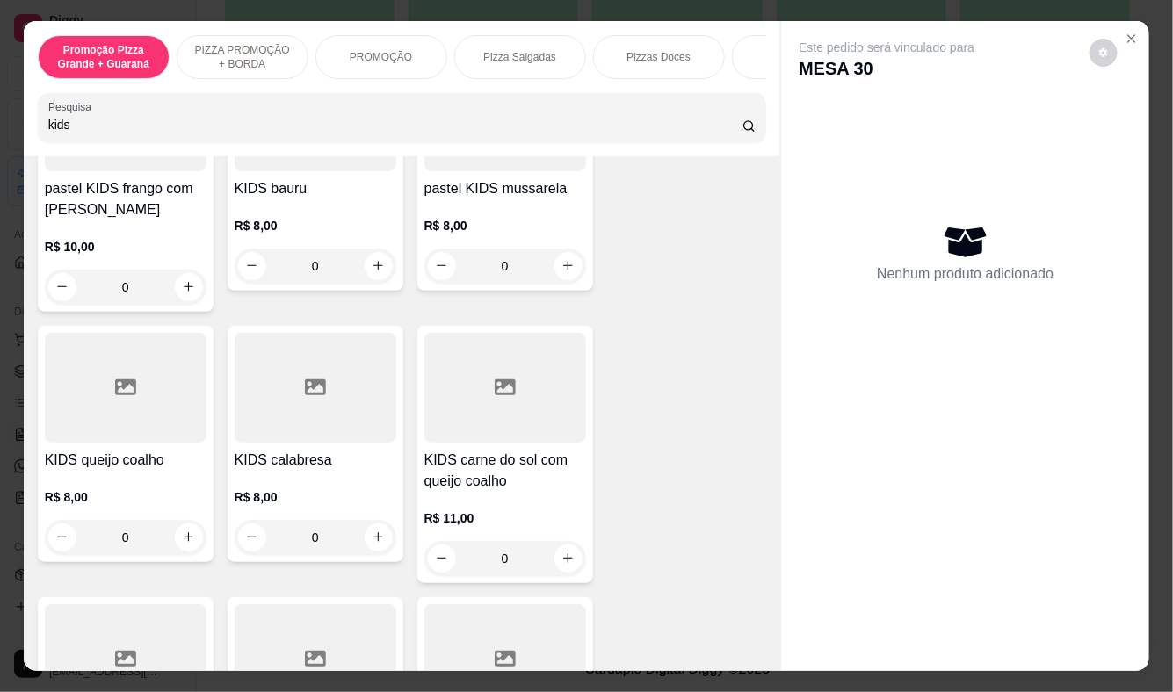
scroll to position [390, 0]
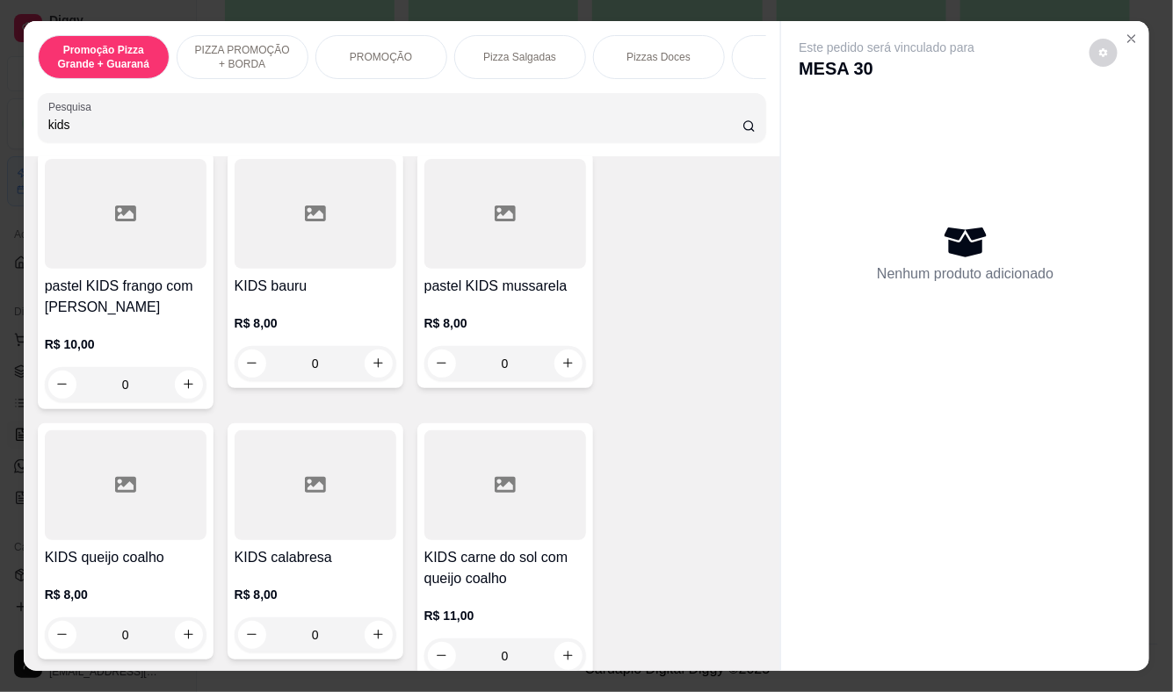
type input "kids"
click at [103, 300] on h4 "pastel KIDS frango com [PERSON_NAME]" at bounding box center [126, 297] width 162 height 42
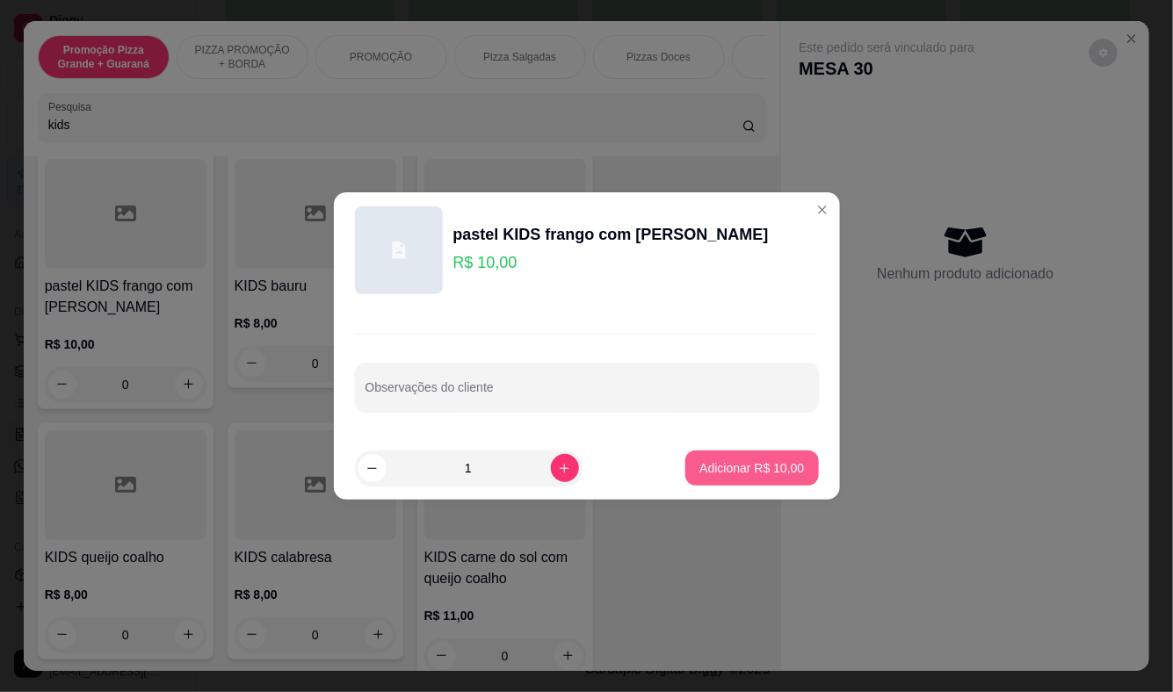
click at [726, 459] on button "Adicionar R$ 10,00" at bounding box center [751, 468] width 133 height 35
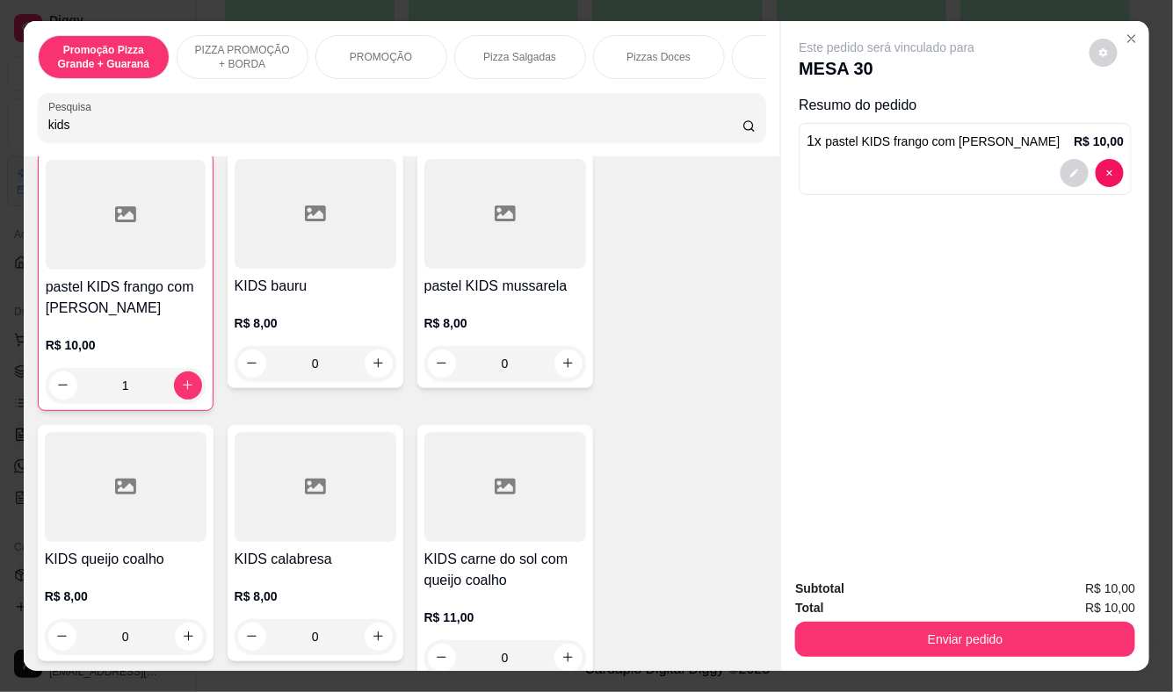
type input "1"
click at [79, 134] on input "kids" at bounding box center [395, 125] width 694 height 18
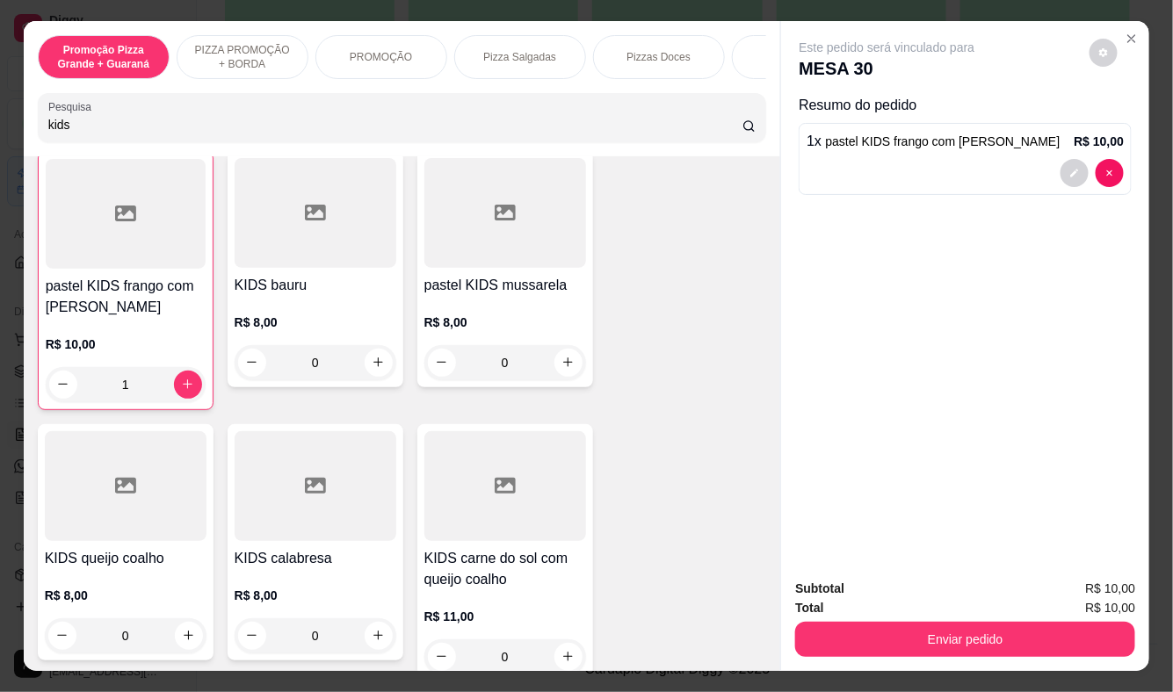
click at [79, 134] on input "kids" at bounding box center [395, 125] width 694 height 18
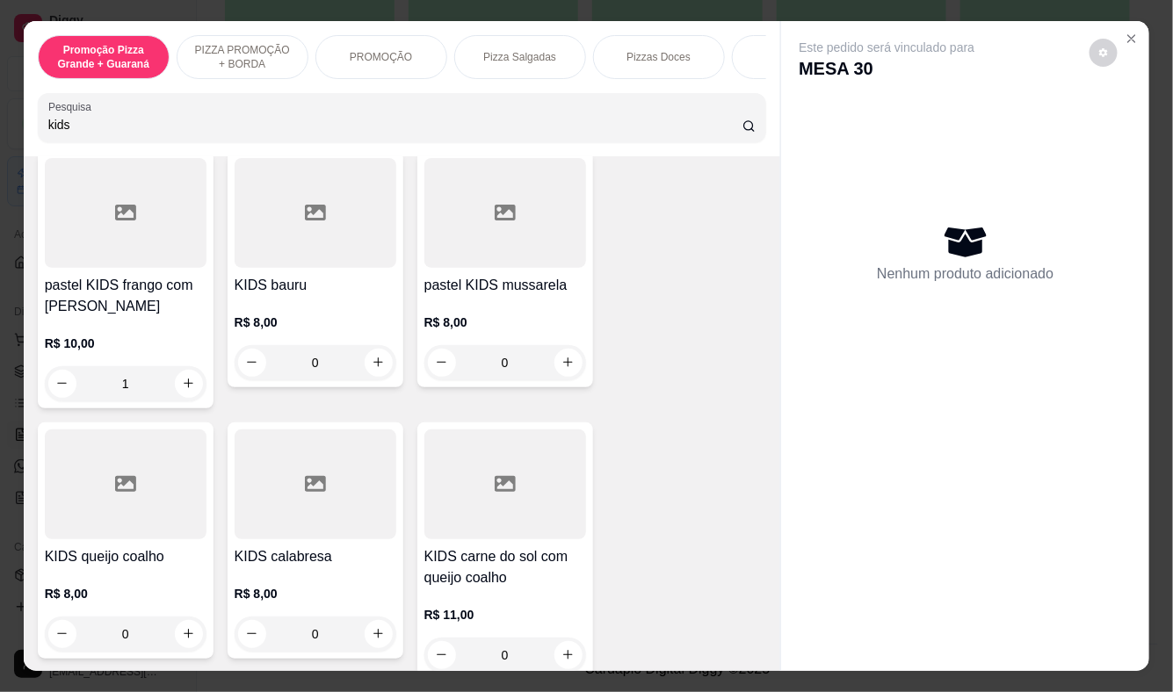
type input "0"
click at [523, 574] on h4 "KIDS carne do sol com queijo coalho" at bounding box center [505, 568] width 162 height 42
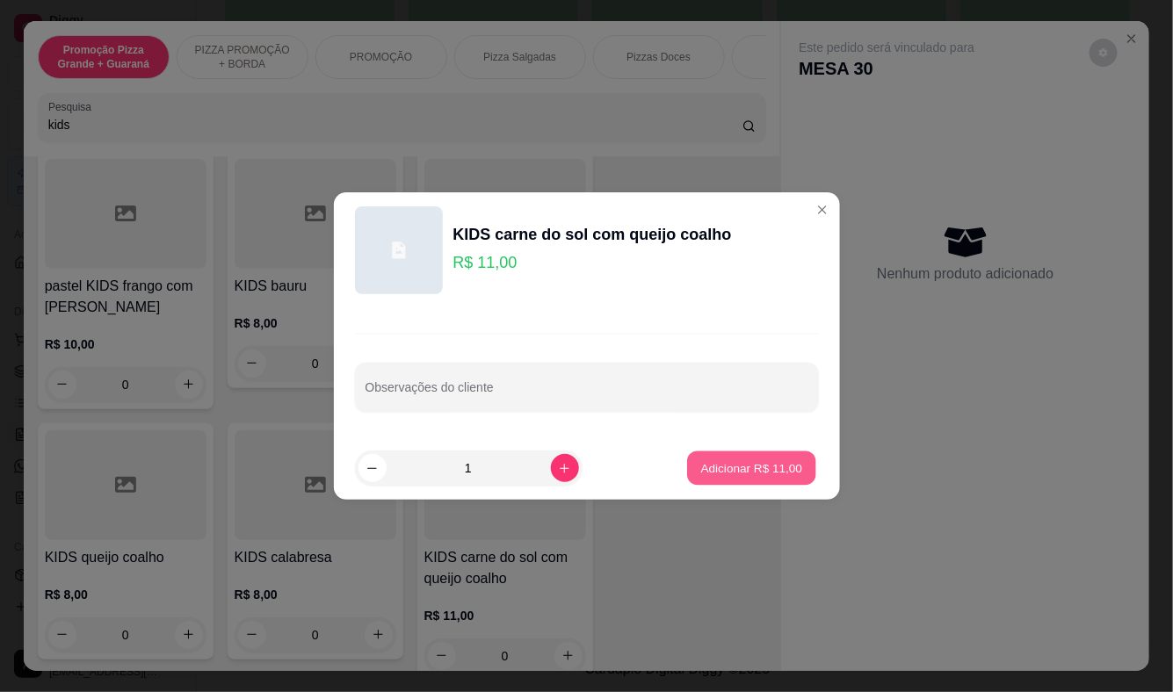
click at [768, 470] on p "Adicionar R$ 11,00" at bounding box center [752, 468] width 102 height 17
type input "1"
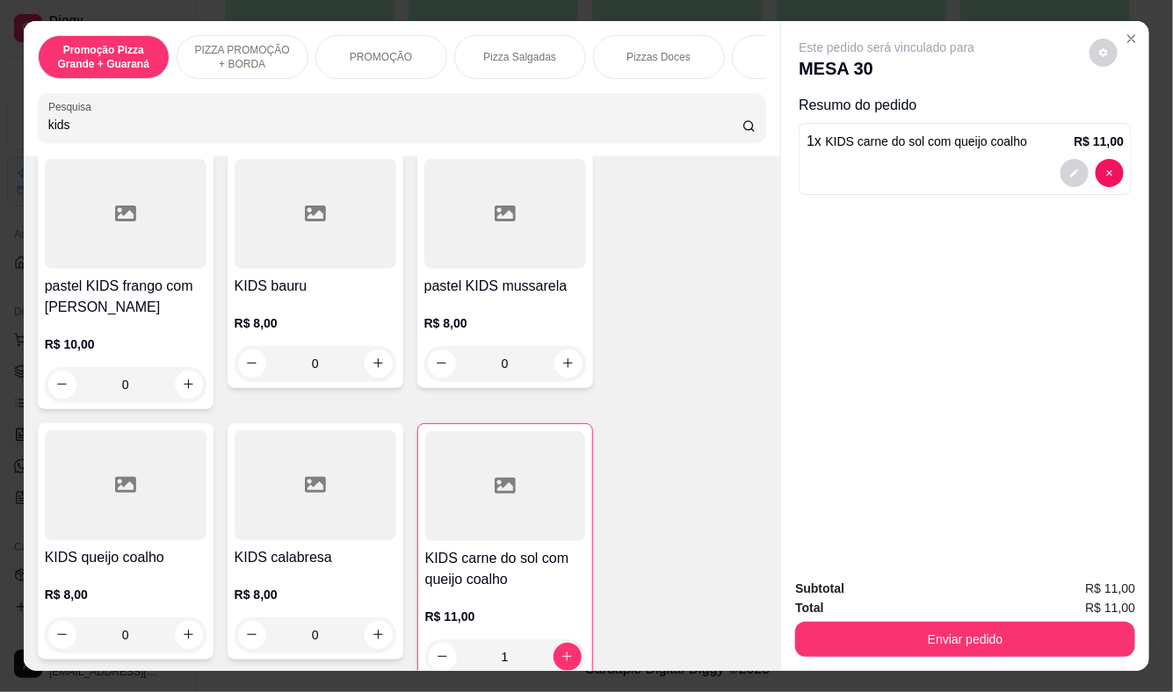
click at [83, 133] on input "kids" at bounding box center [395, 125] width 694 height 18
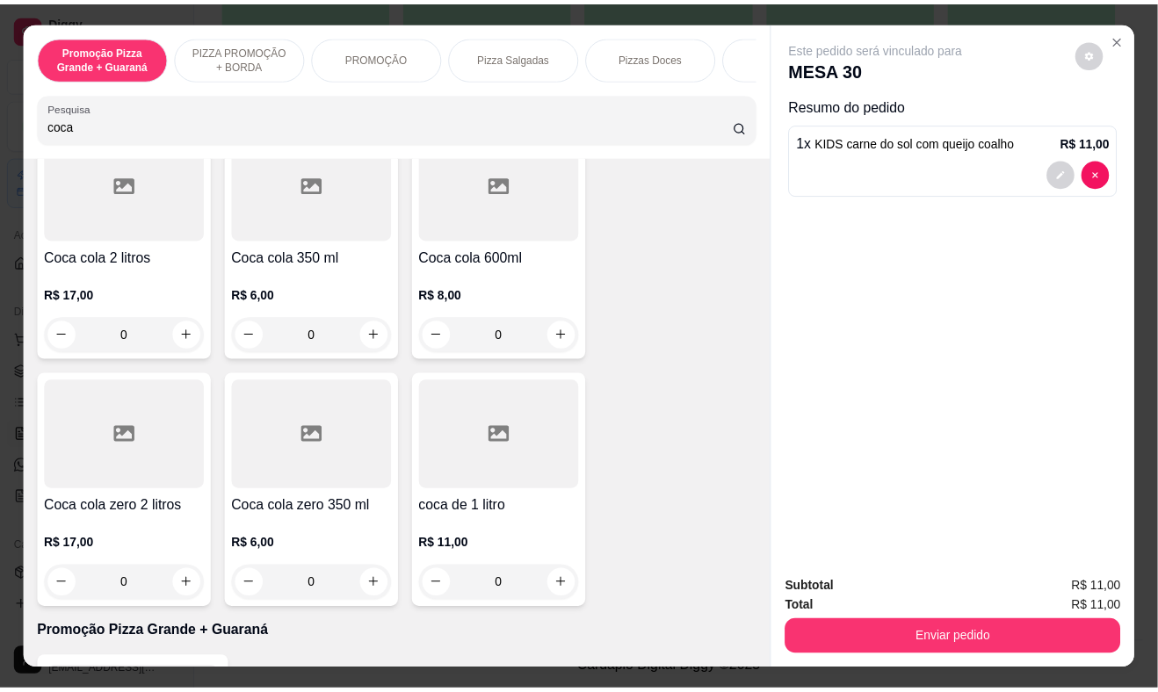
scroll to position [145, 0]
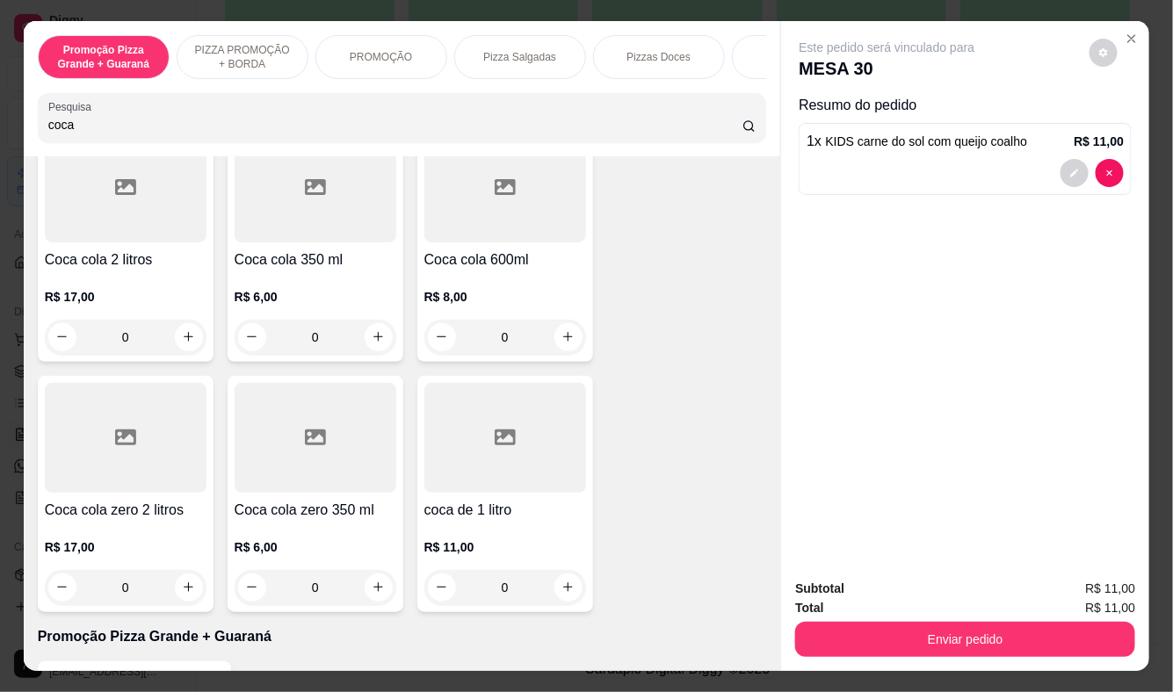
type input "coca"
click at [308, 513] on h4 "Coca cola zero 350 ml" at bounding box center [316, 510] width 162 height 21
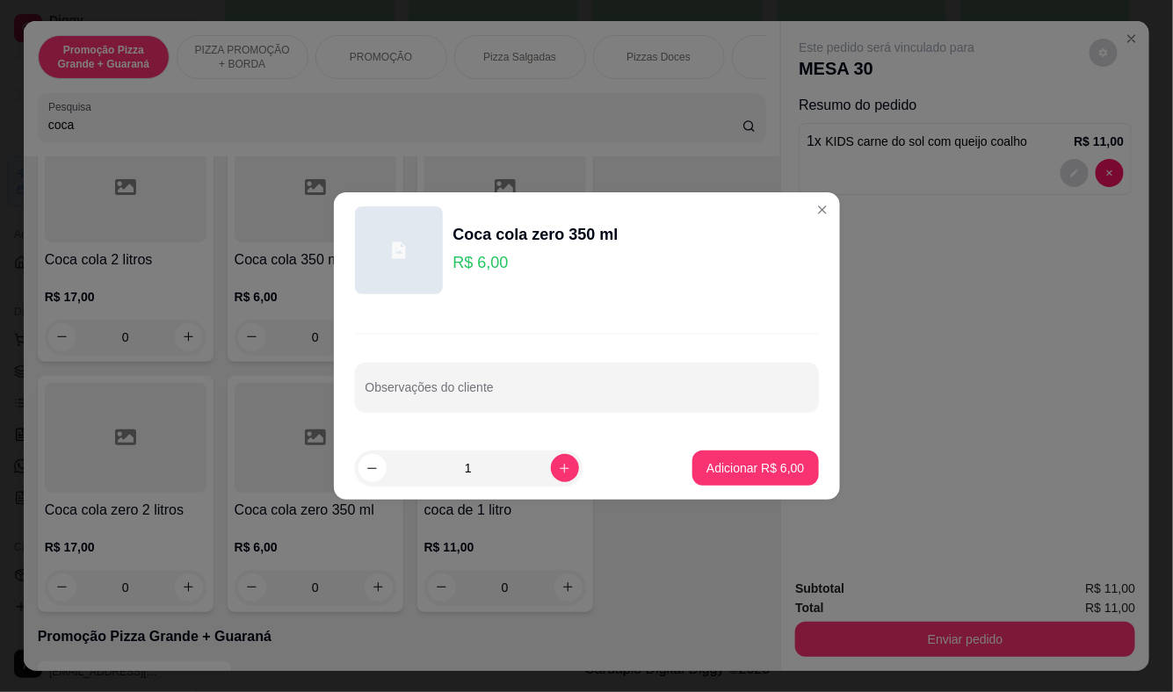
click at [763, 449] on footer "1 Adicionar R$ 6,00" at bounding box center [587, 468] width 506 height 63
click at [763, 460] on p "Adicionar R$ 6,00" at bounding box center [755, 468] width 95 height 17
type input "1"
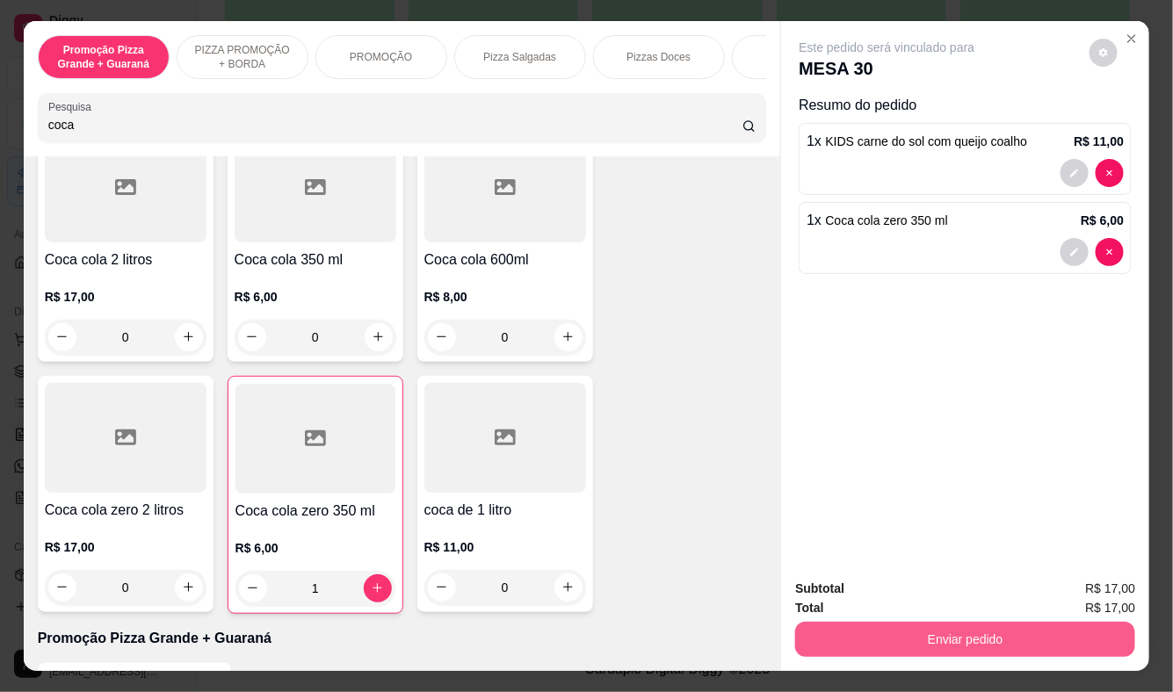
click at [882, 626] on button "Enviar pedido" at bounding box center [965, 639] width 340 height 35
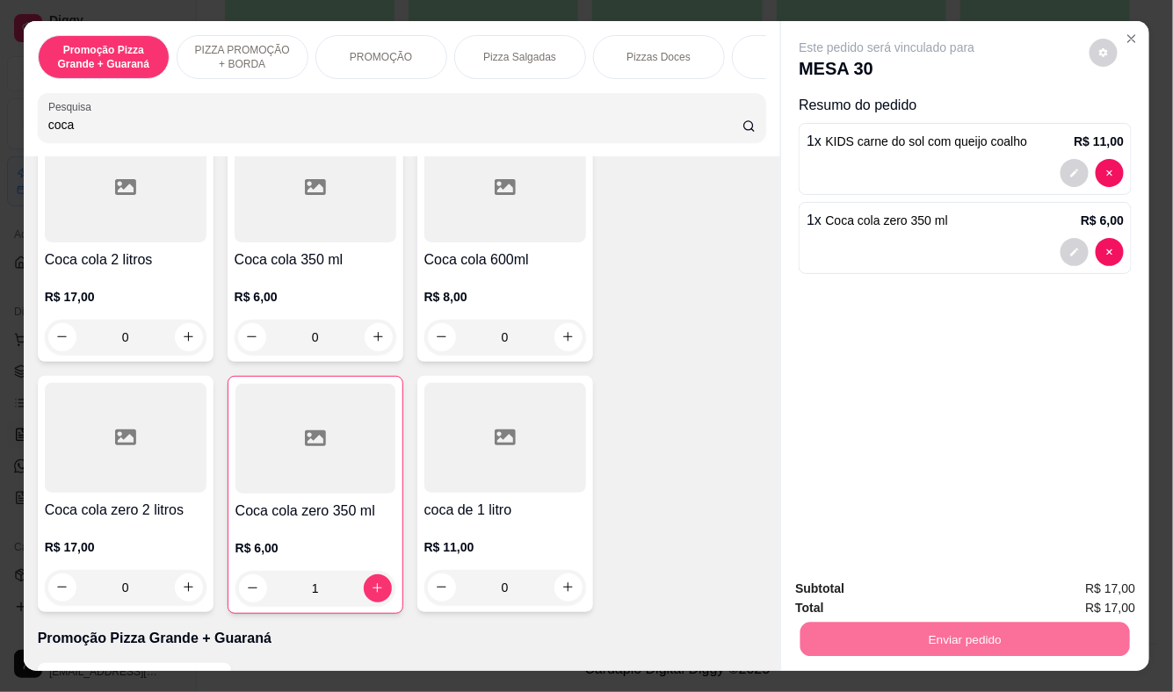
click at [942, 589] on button "Registrar cliente" at bounding box center [972, 591] width 116 height 33
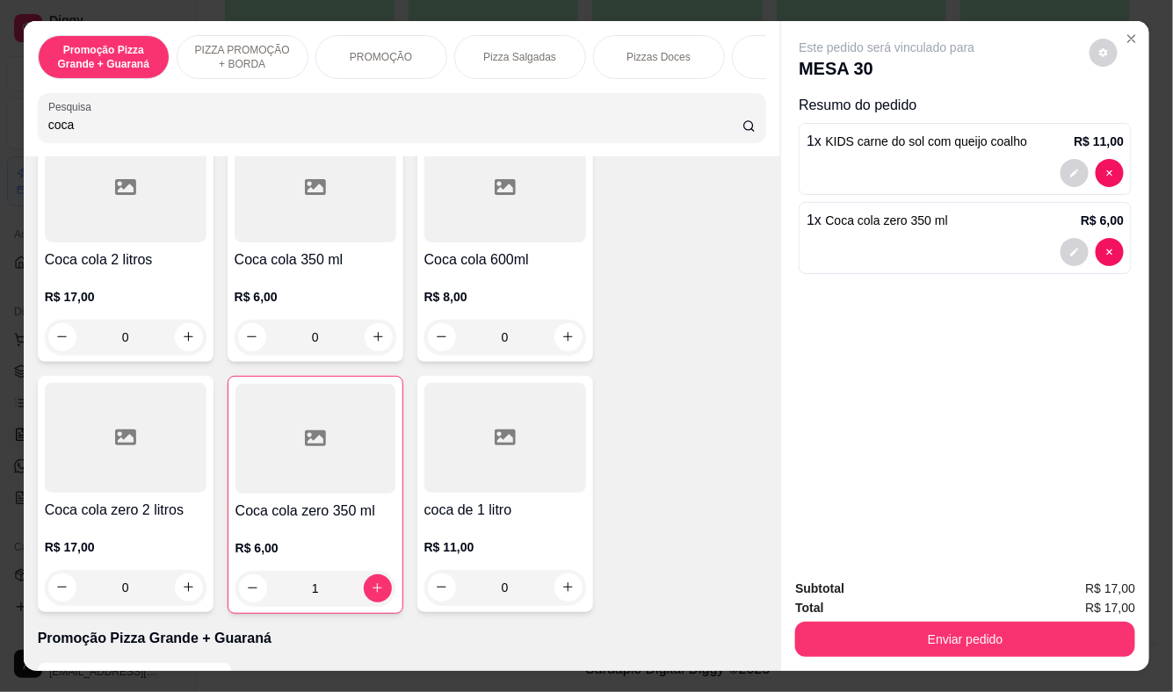
click at [829, 288] on div "Este pedido será vinculado para MESA 30 Resumo do pedido 1 x KIDS carne do sol …" at bounding box center [965, 293] width 368 height 545
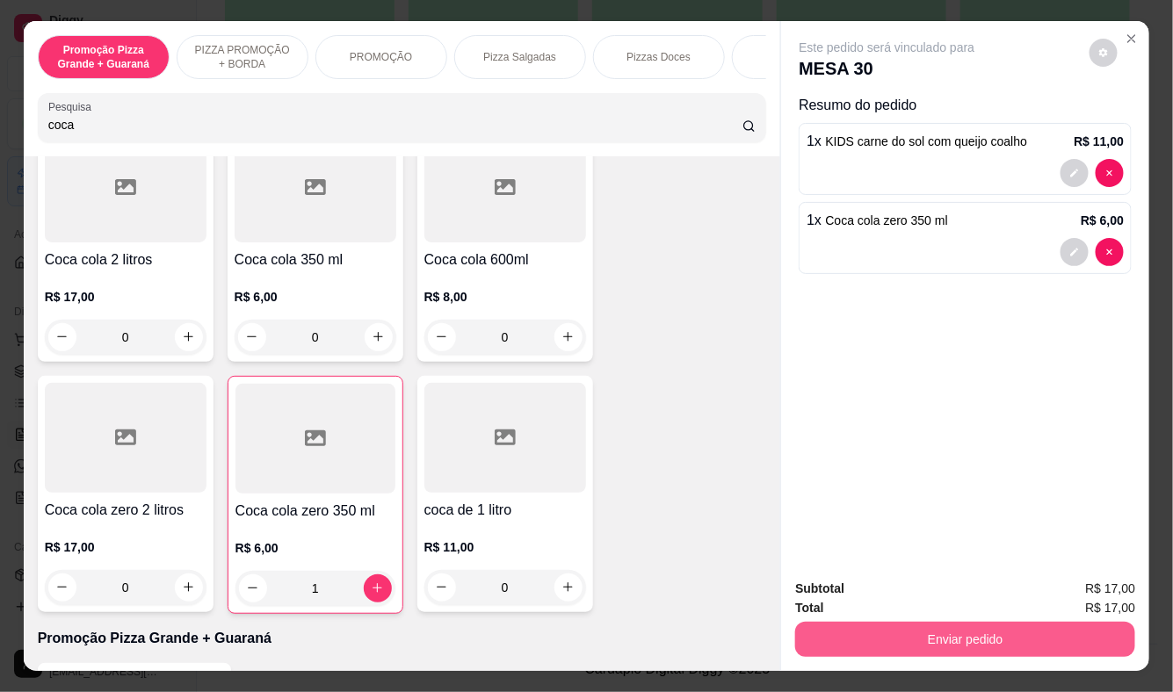
click at [929, 634] on button "Enviar pedido" at bounding box center [965, 639] width 340 height 35
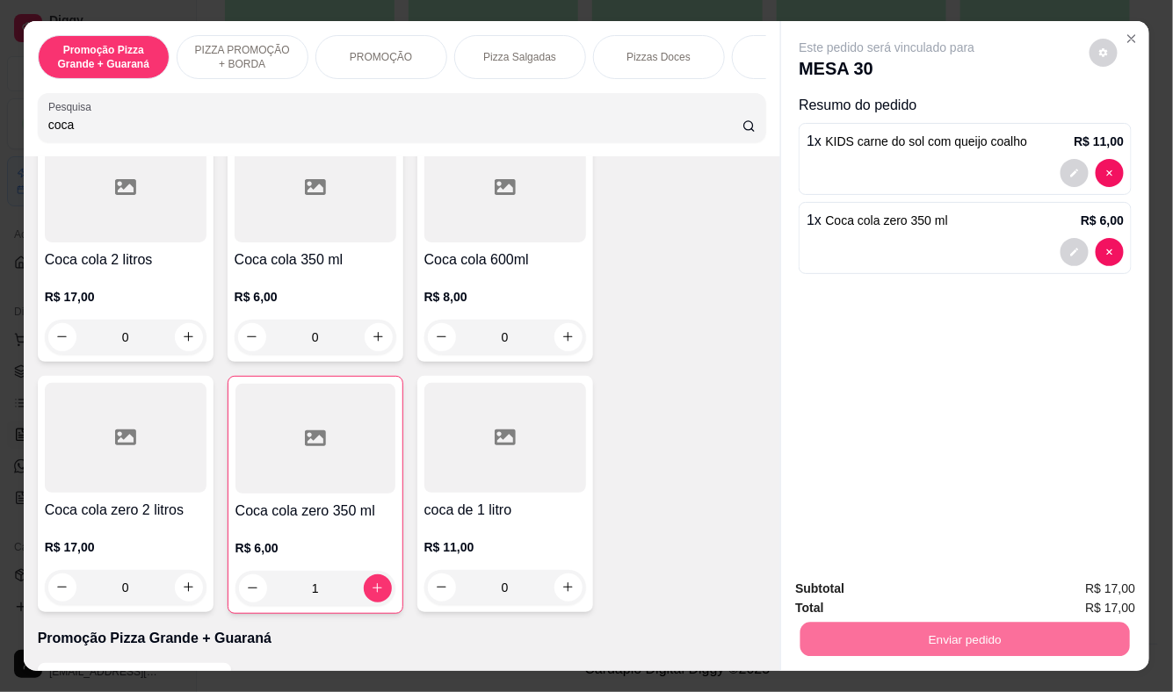
click at [1076, 589] on button "Enviar pedido" at bounding box center [1089, 591] width 99 height 33
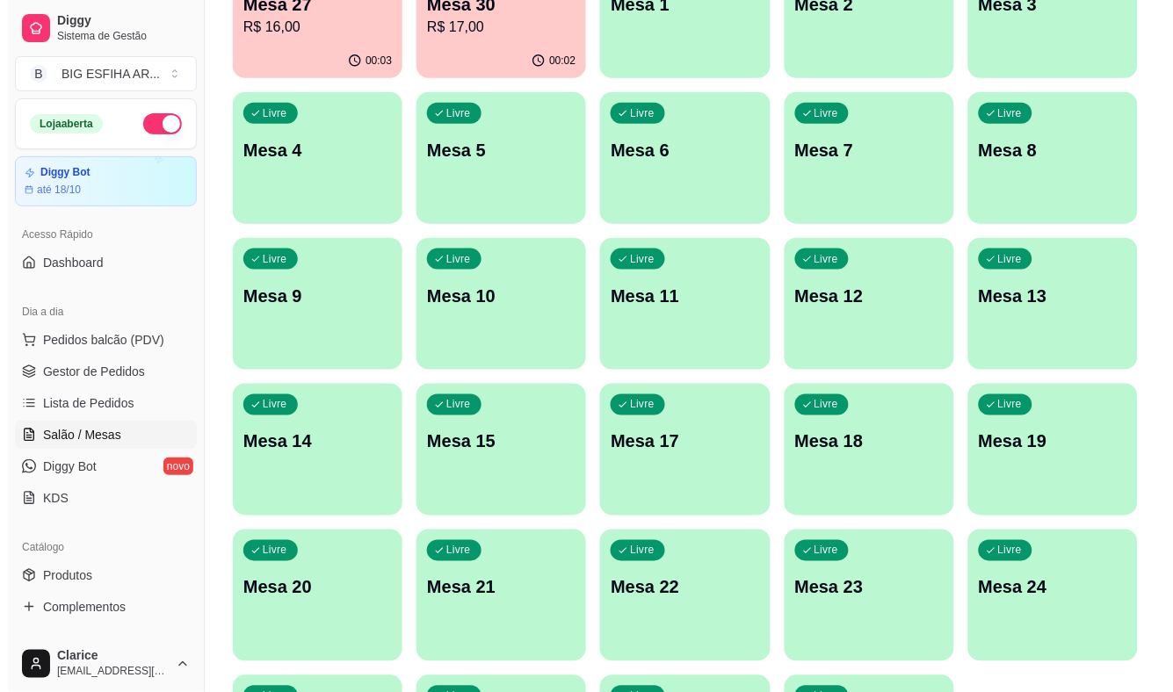
scroll to position [38, 0]
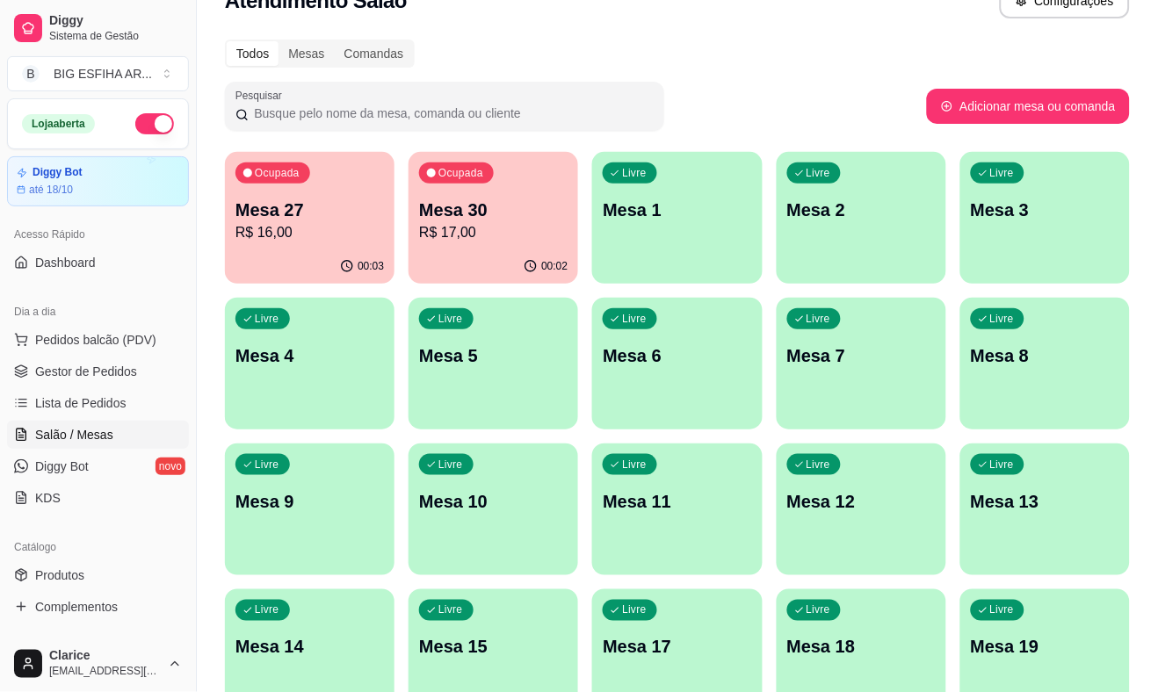
click at [286, 262] on div "00:03" at bounding box center [310, 267] width 170 height 34
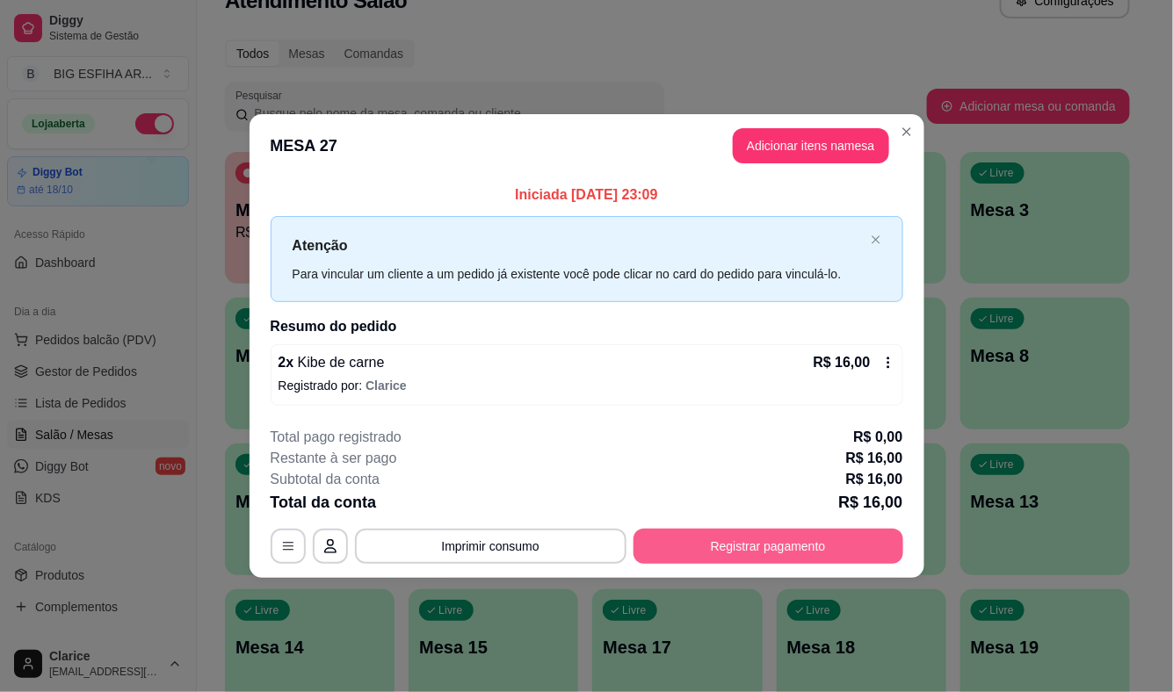
click at [721, 539] on button "Registrar pagamento" at bounding box center [769, 546] width 270 height 35
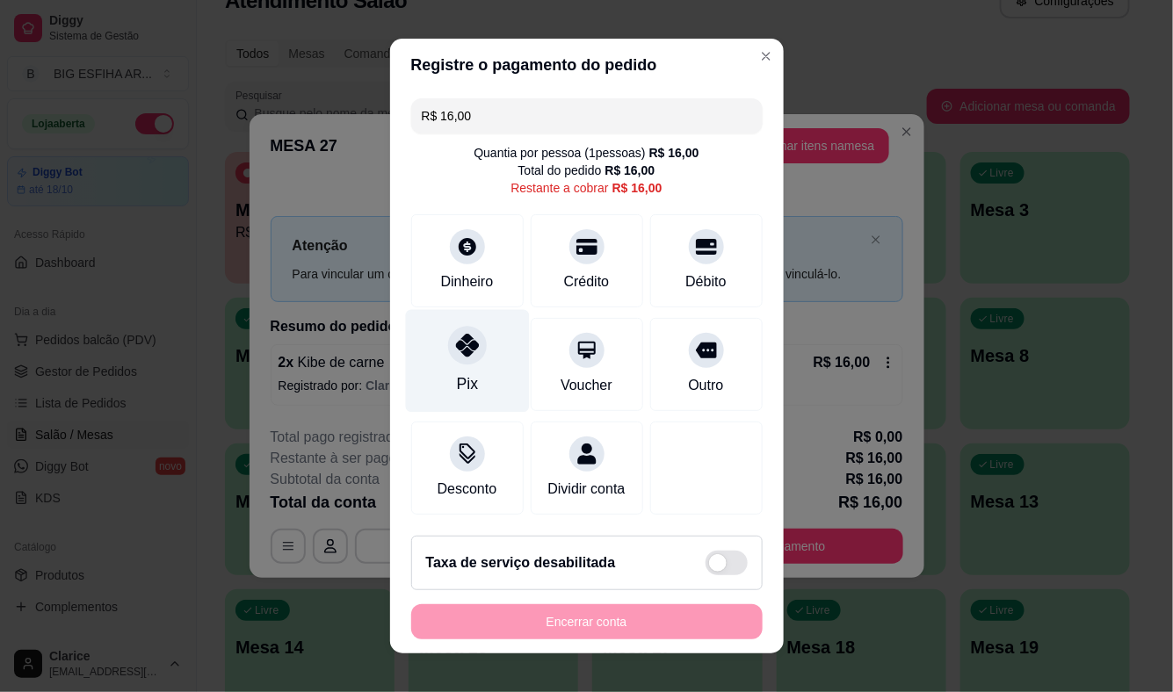
click at [457, 361] on div "Pix" at bounding box center [467, 361] width 124 height 103
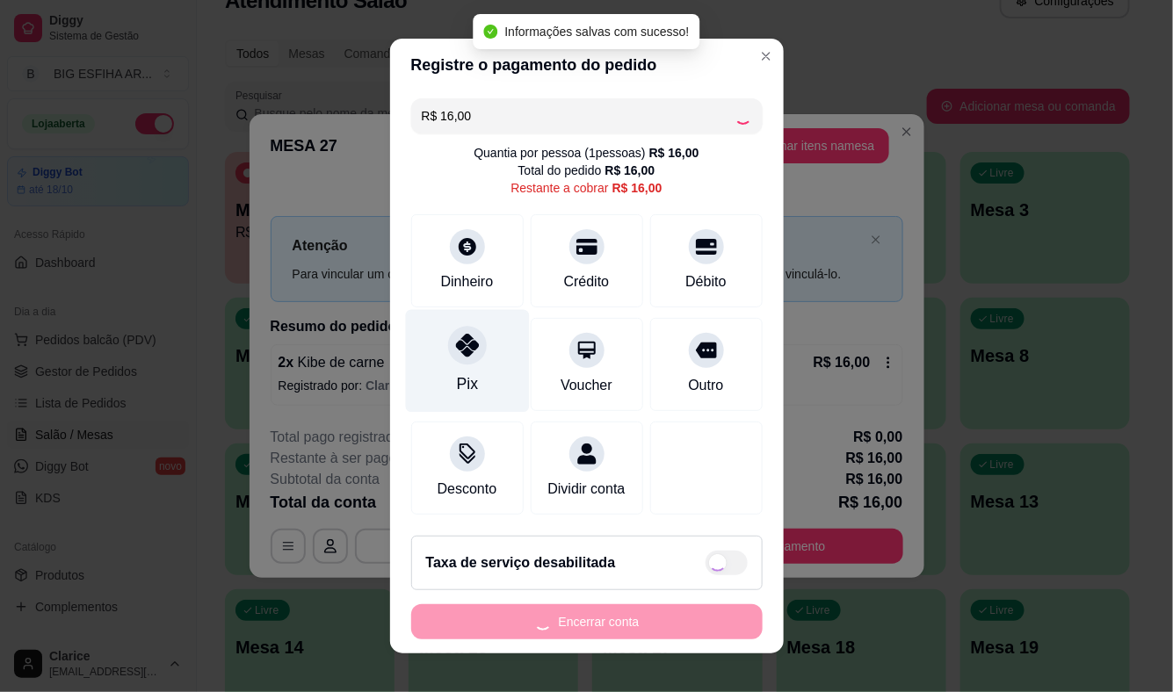
type input "R$ 0,00"
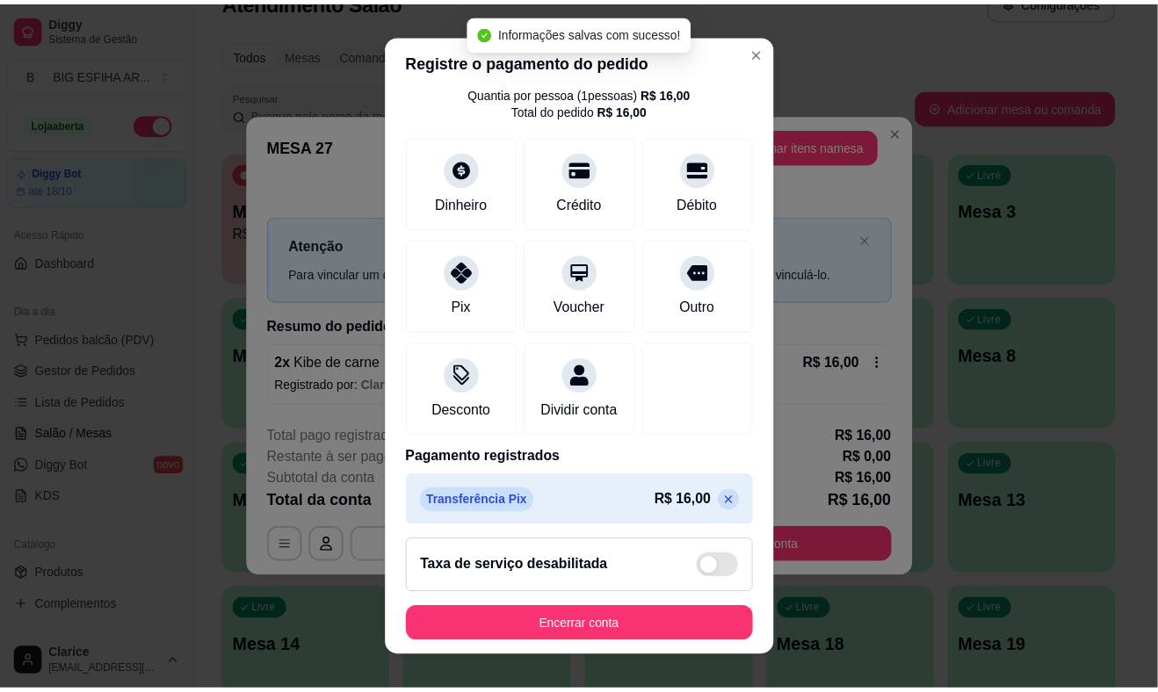
scroll to position [86, 0]
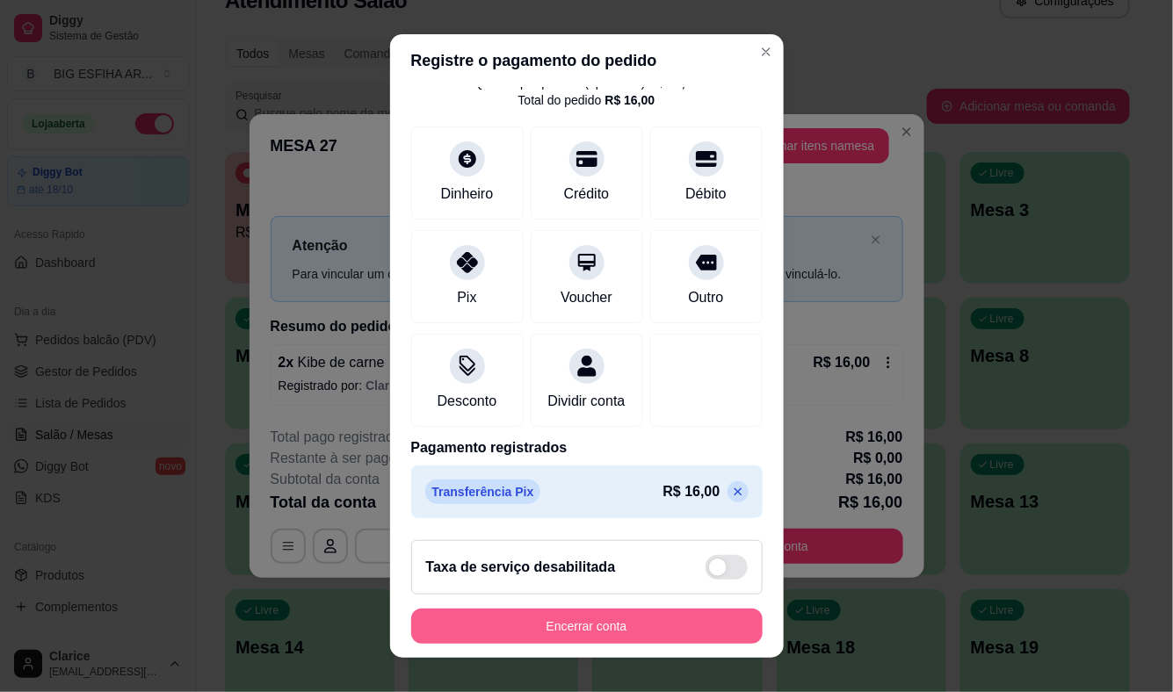
click at [581, 615] on button "Encerrar conta" at bounding box center [586, 626] width 351 height 35
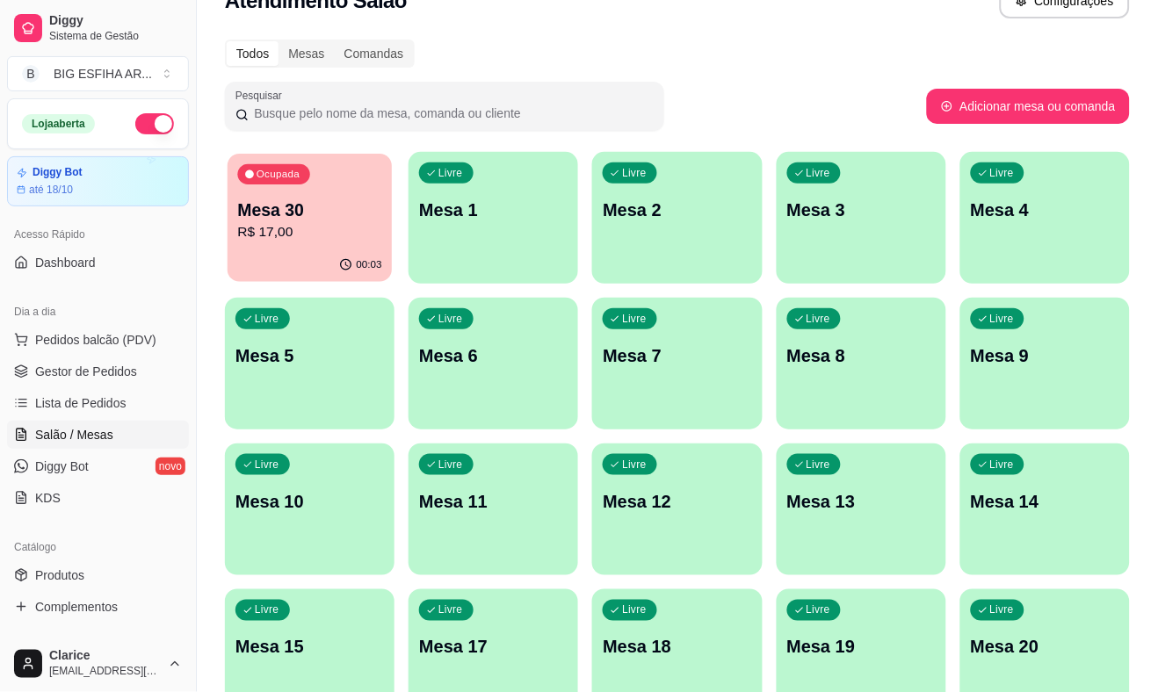
click at [297, 221] on p "Mesa 30" at bounding box center [310, 211] width 144 height 24
click at [296, 216] on p "Mesa 30" at bounding box center [309, 210] width 148 height 25
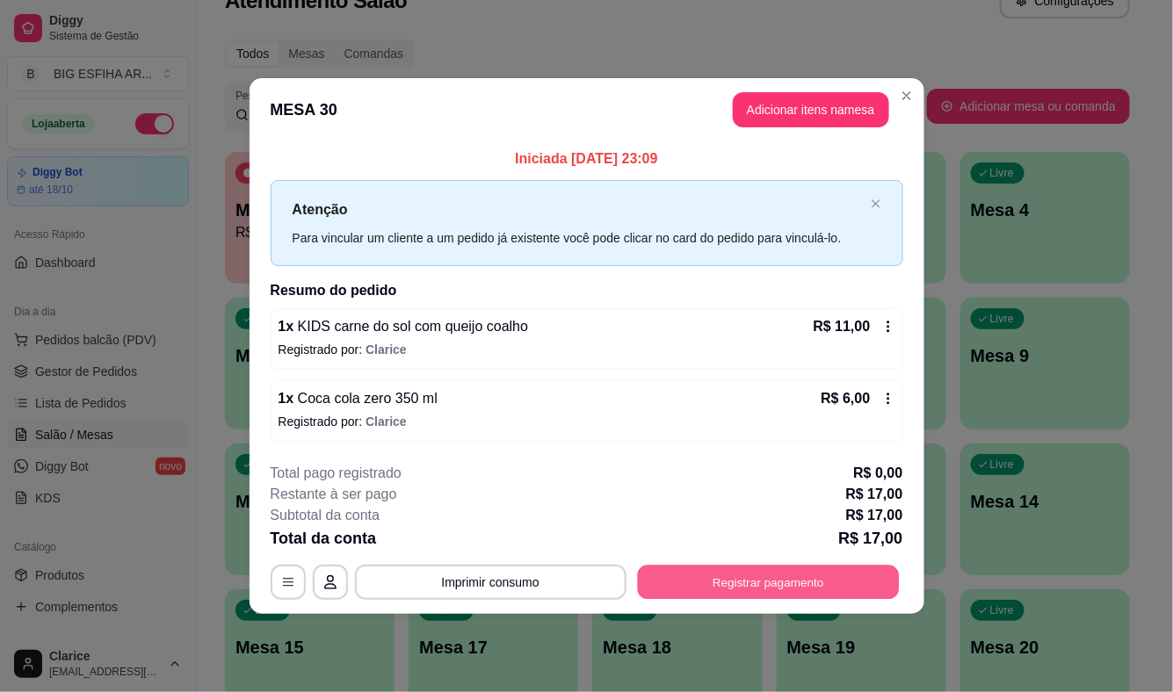
click at [685, 576] on button "Registrar pagamento" at bounding box center [768, 582] width 262 height 34
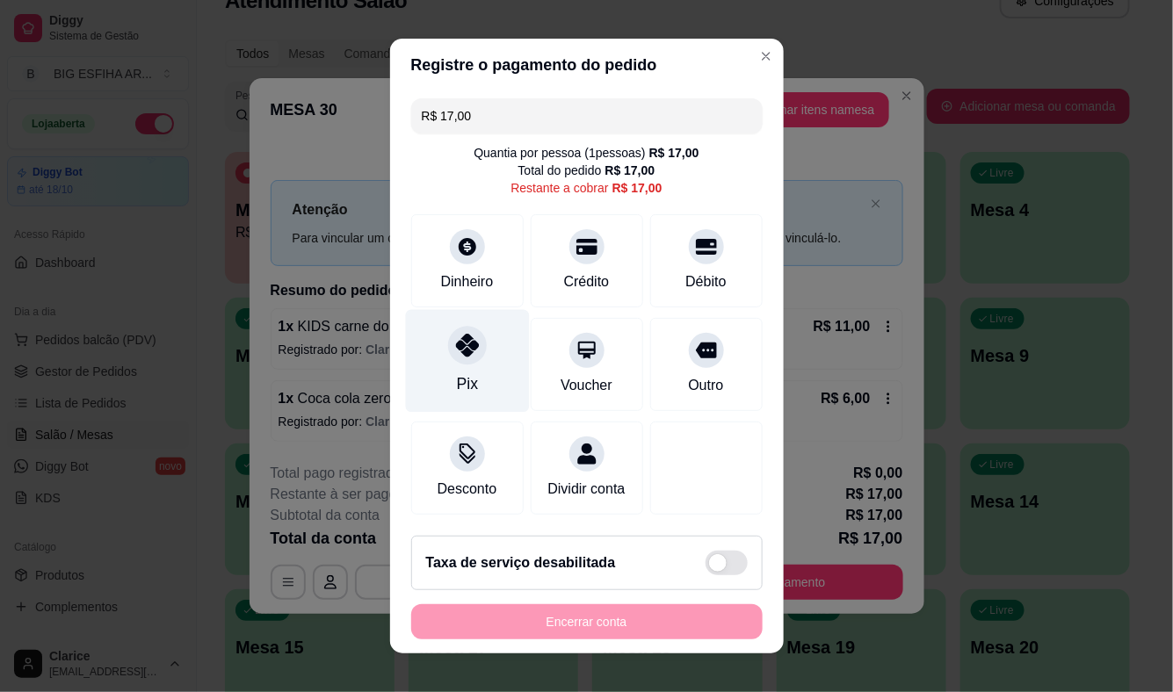
click at [439, 360] on div "Pix" at bounding box center [467, 361] width 124 height 103
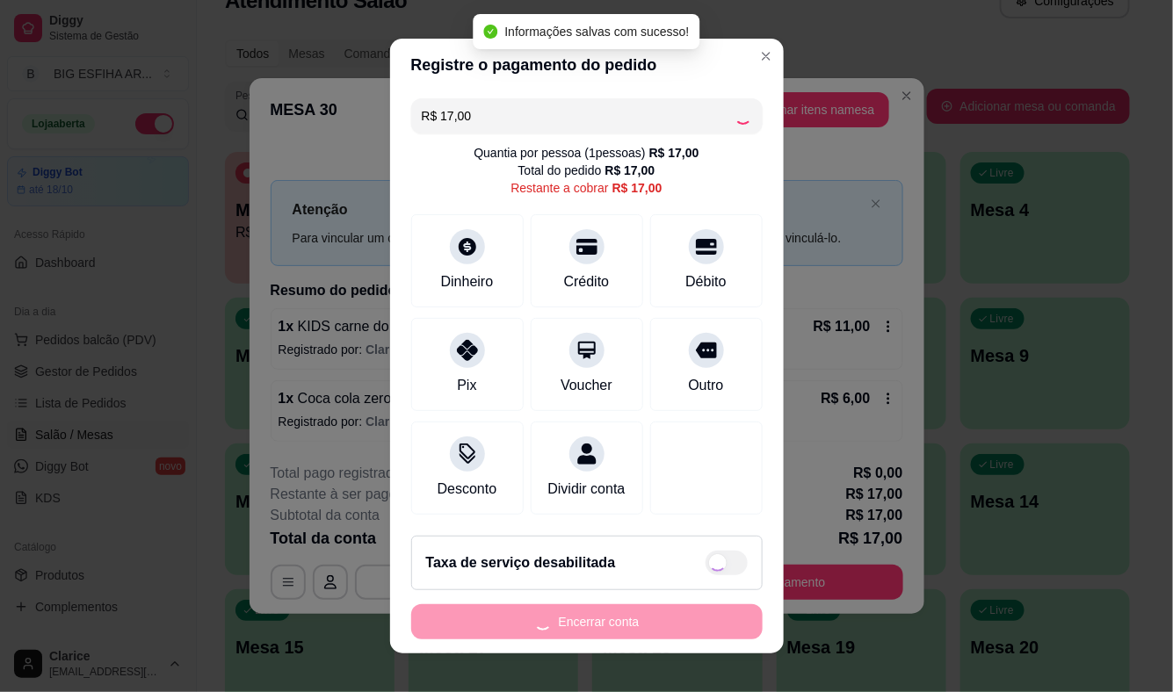
type input "R$ 0,00"
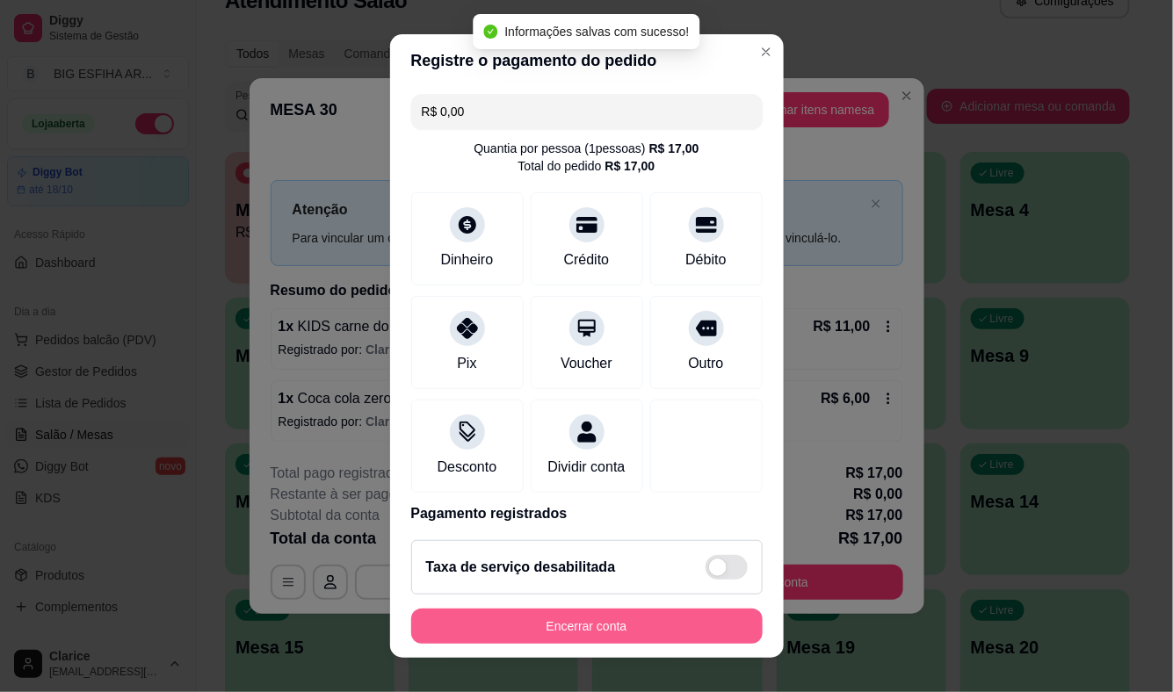
click at [499, 630] on button "Encerrar conta" at bounding box center [586, 626] width 351 height 35
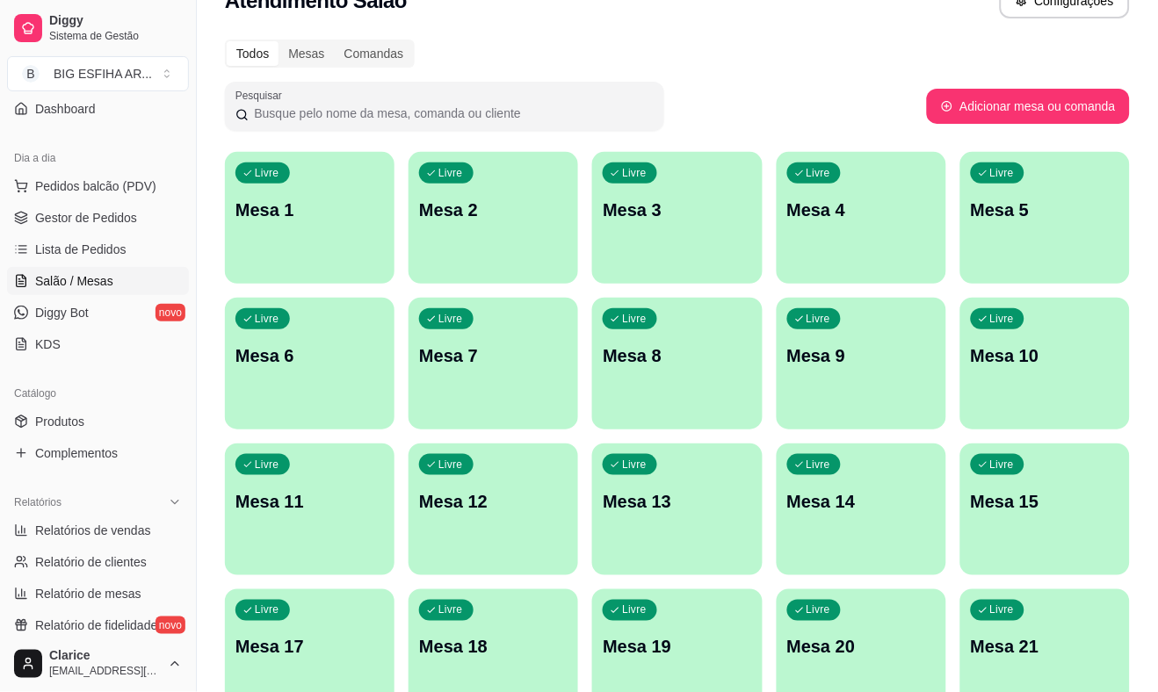
scroll to position [195, 0]
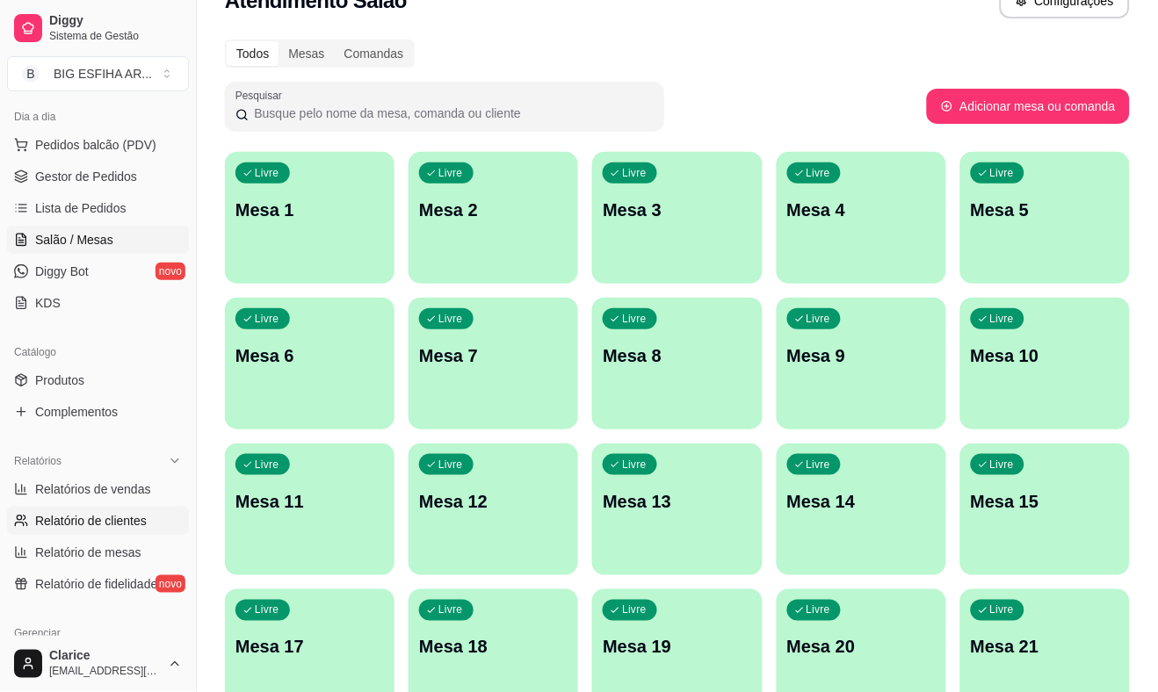
click at [104, 513] on span "Relatório de clientes" at bounding box center [91, 521] width 112 height 18
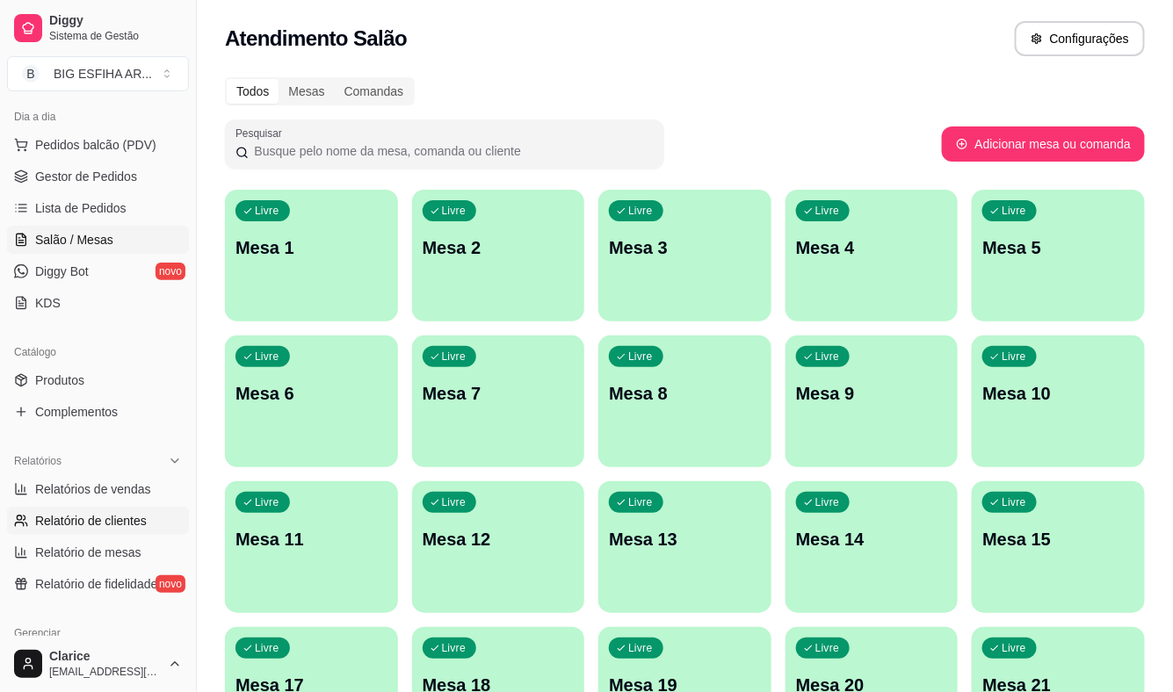
select select "30"
select select "HIGHEST_TOTAL_SPENT_WITH_ORDERS"
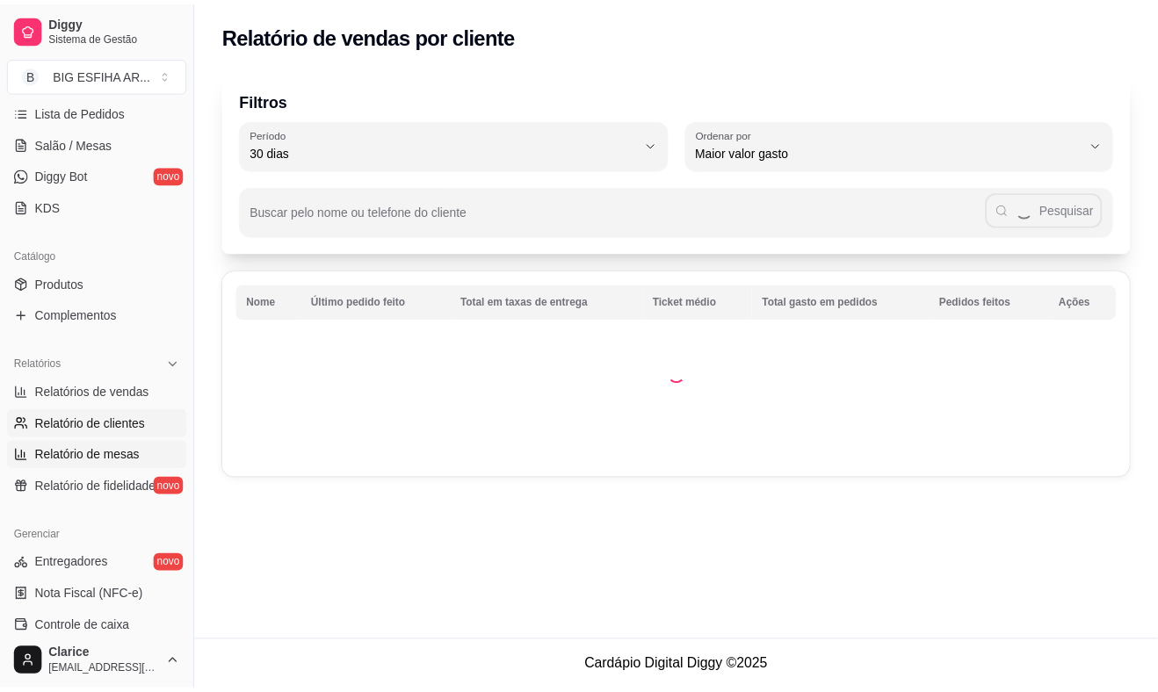
scroll to position [293, 0]
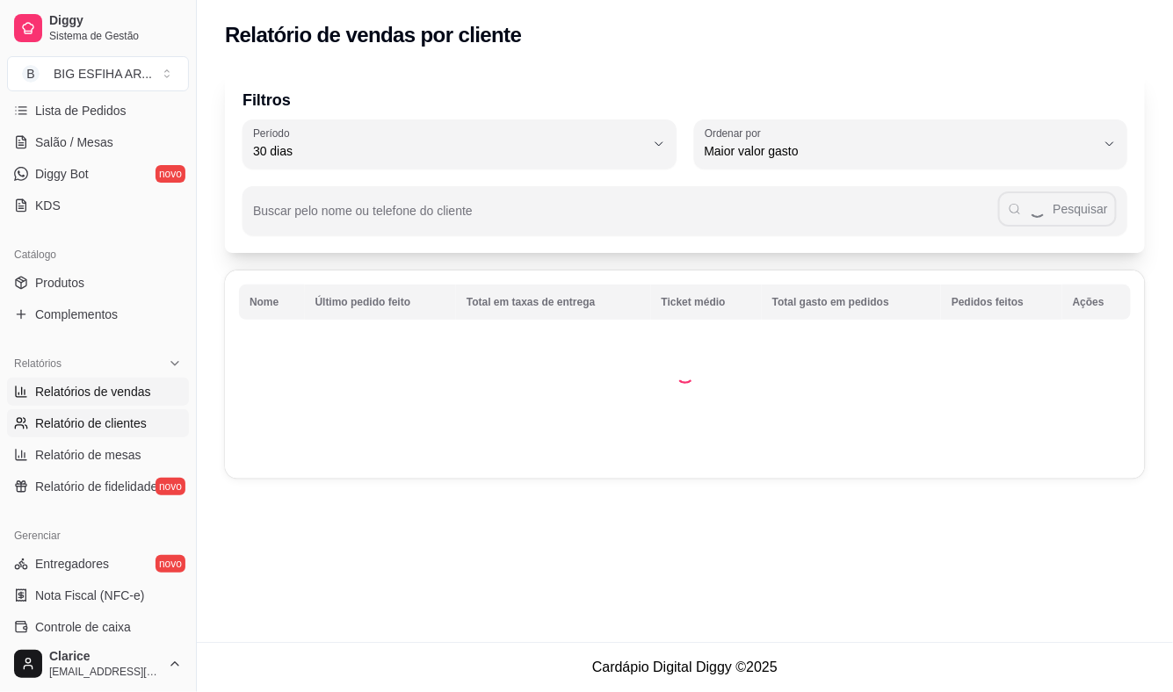
click at [83, 388] on span "Relatórios de vendas" at bounding box center [93, 392] width 116 height 18
select select "ALL"
select select "0"
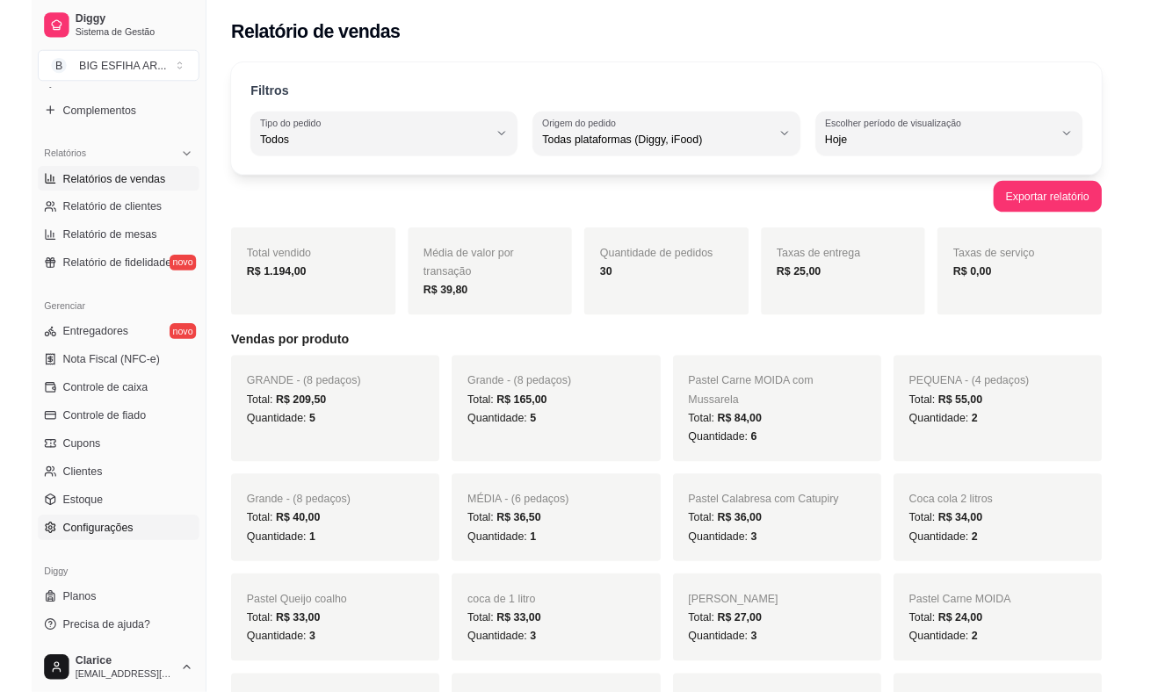
scroll to position [571, 0]
